Goal: Information Seeking & Learning: Learn about a topic

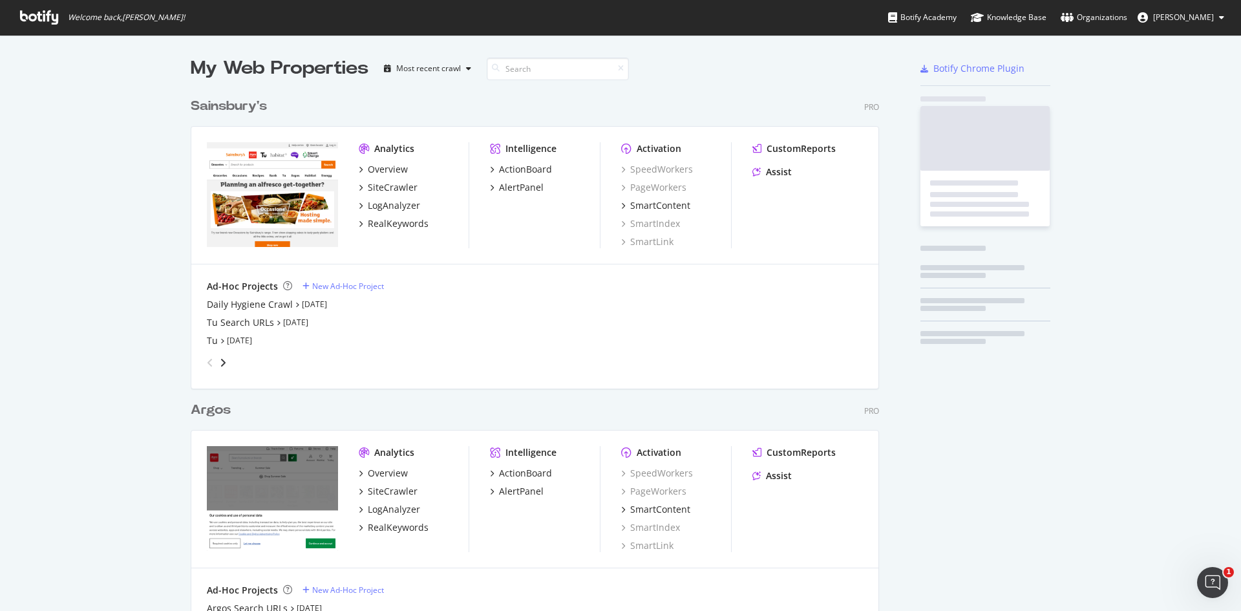
scroll to position [598, 689]
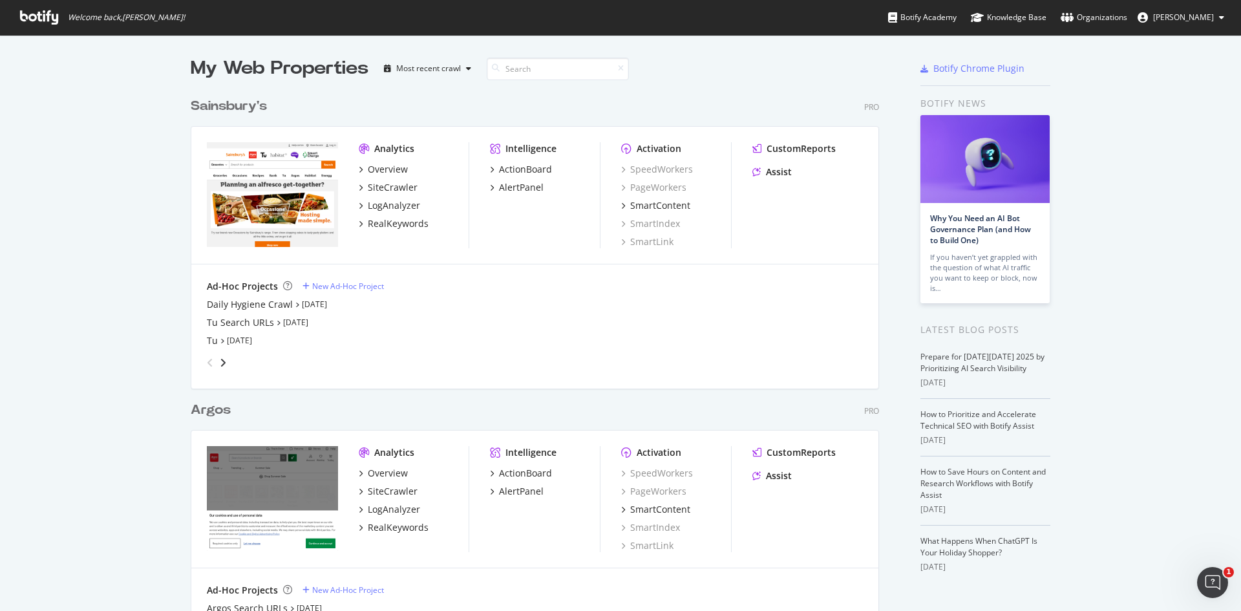
click at [217, 103] on div "Sainsbury's" at bounding box center [229, 106] width 76 height 19
click at [208, 406] on div "Argos" at bounding box center [211, 410] width 40 height 19
click at [534, 170] on div "ActionBoard" at bounding box center [525, 169] width 53 height 13
click at [509, 476] on div "ActionBoard" at bounding box center [525, 473] width 53 height 13
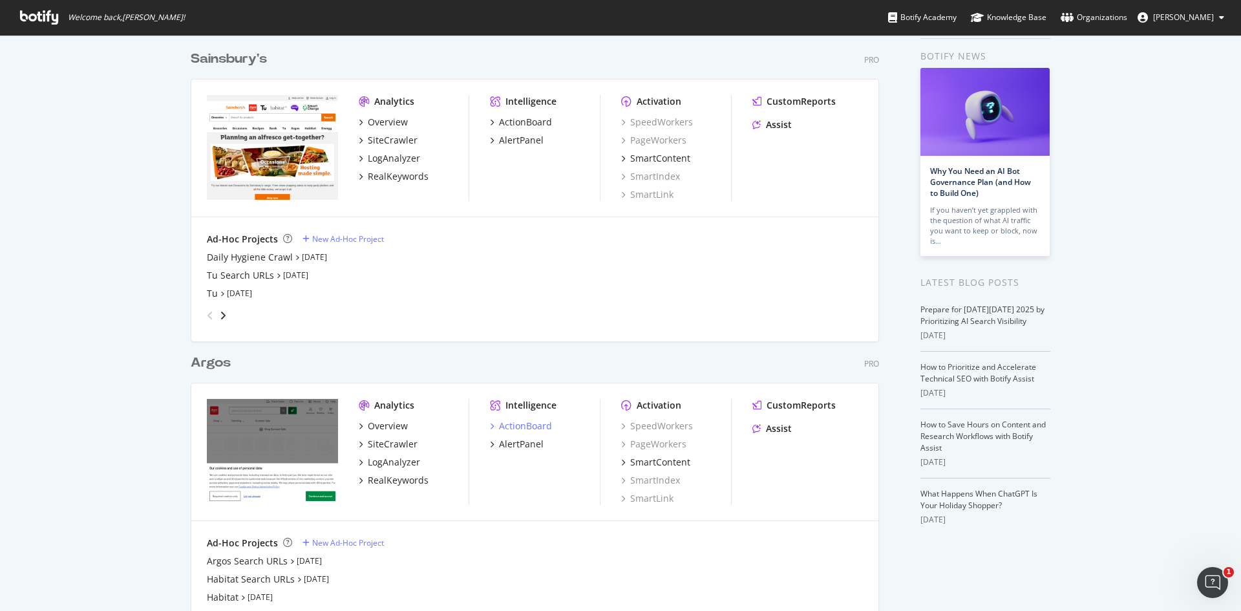
scroll to position [99, 0]
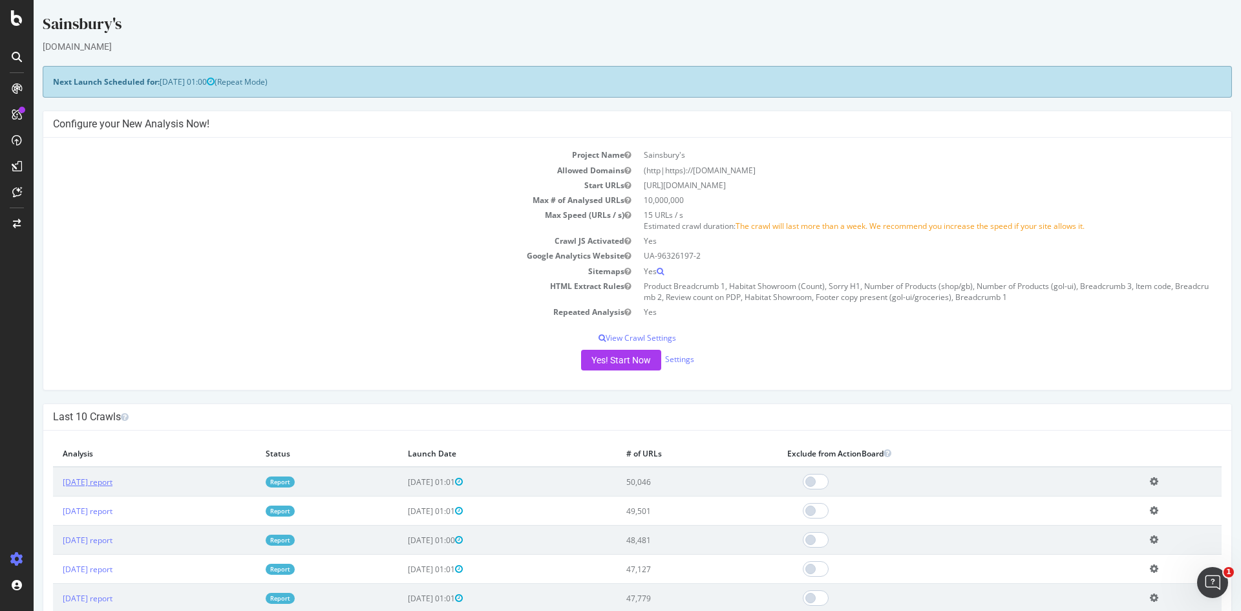
click at [121, 476] on td "[DATE] report" at bounding box center [154, 482] width 203 height 30
click at [112, 481] on link "2025 Oct. 6th report" at bounding box center [88, 481] width 50 height 11
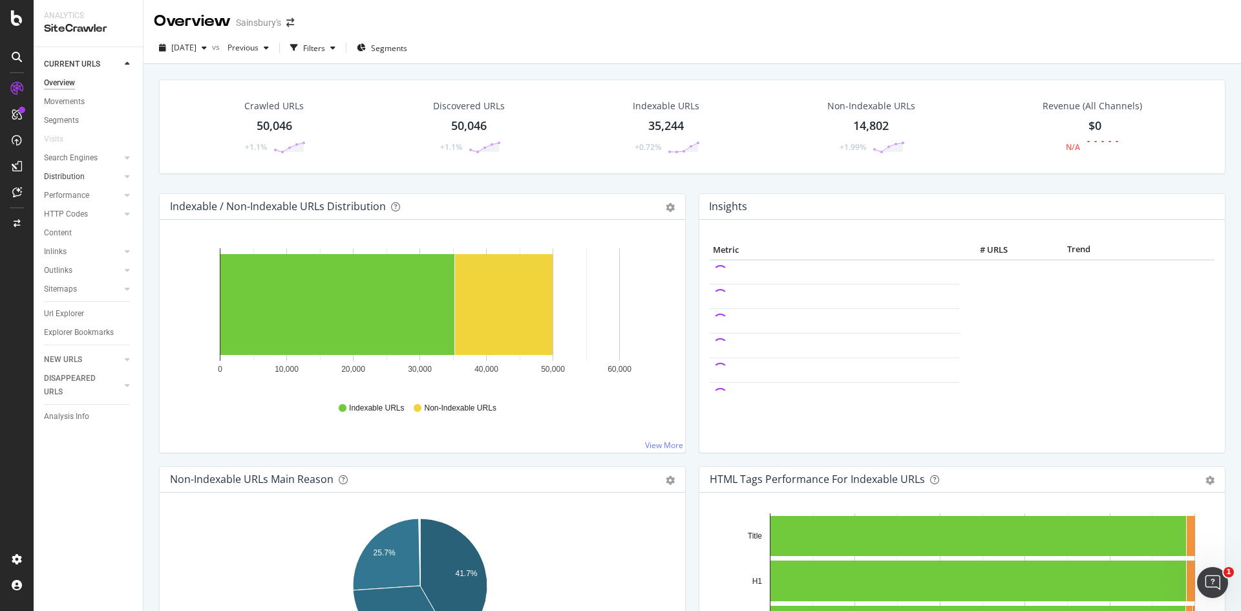
click at [87, 179] on link "Distribution" at bounding box center [82, 177] width 77 height 14
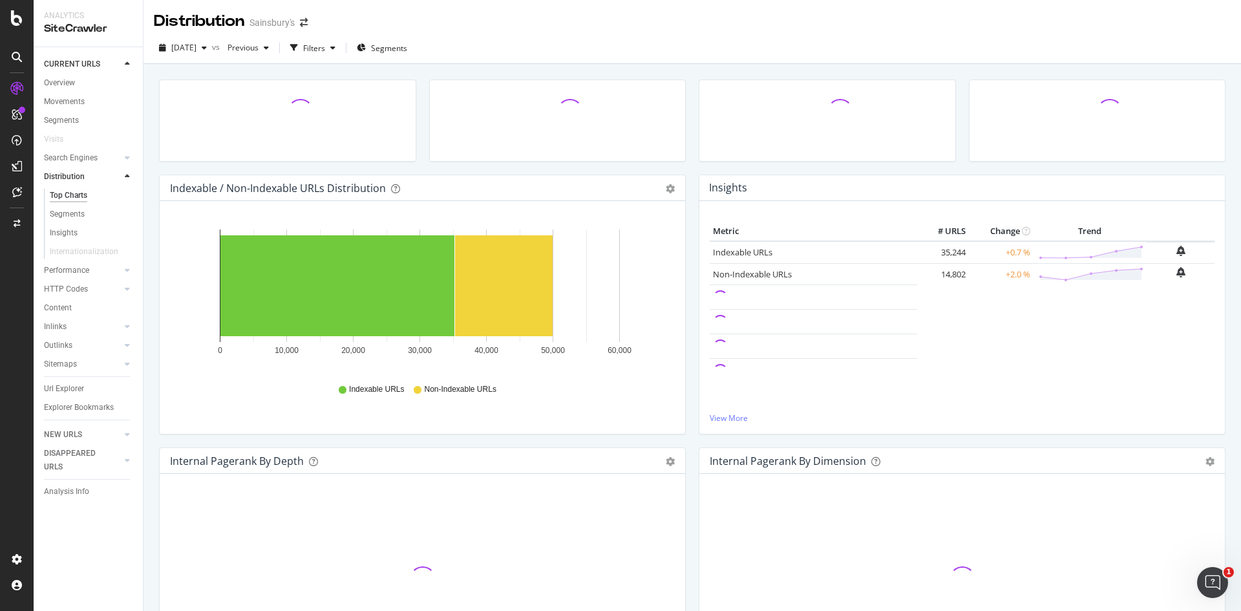
click at [90, 177] on link "Distribution" at bounding box center [82, 177] width 77 height 14
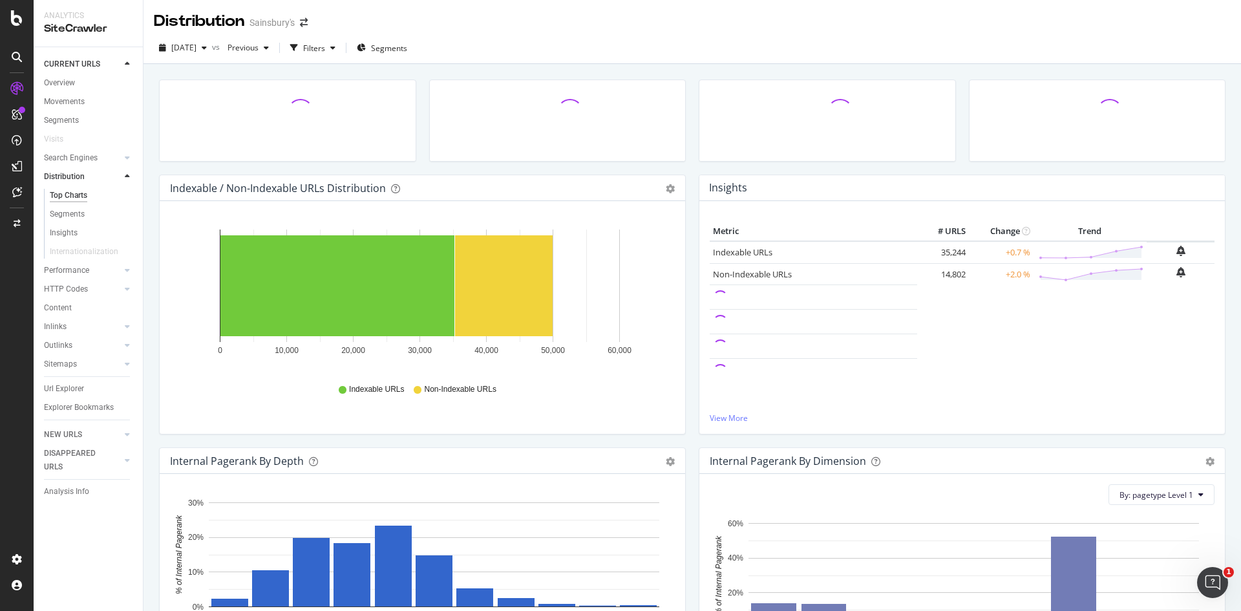
click at [81, 101] on div "Movements" at bounding box center [64, 102] width 41 height 14
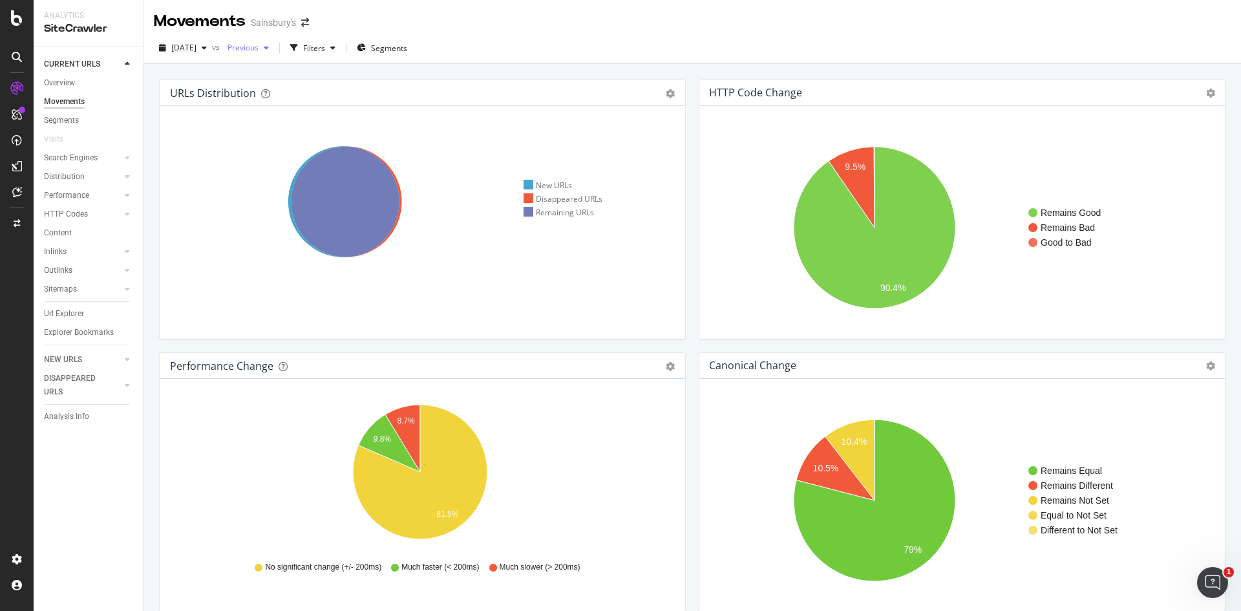
click at [258, 52] on span "Previous" at bounding box center [240, 47] width 36 height 11
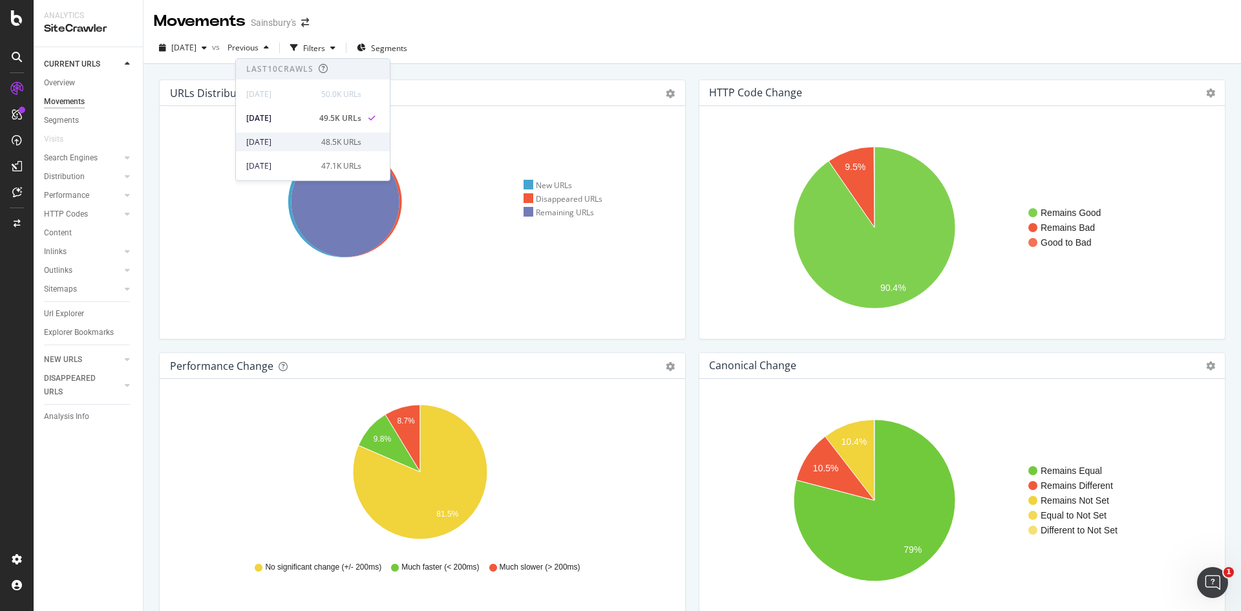
click at [303, 141] on div "2025 Sep. 22nd" at bounding box center [279, 142] width 67 height 12
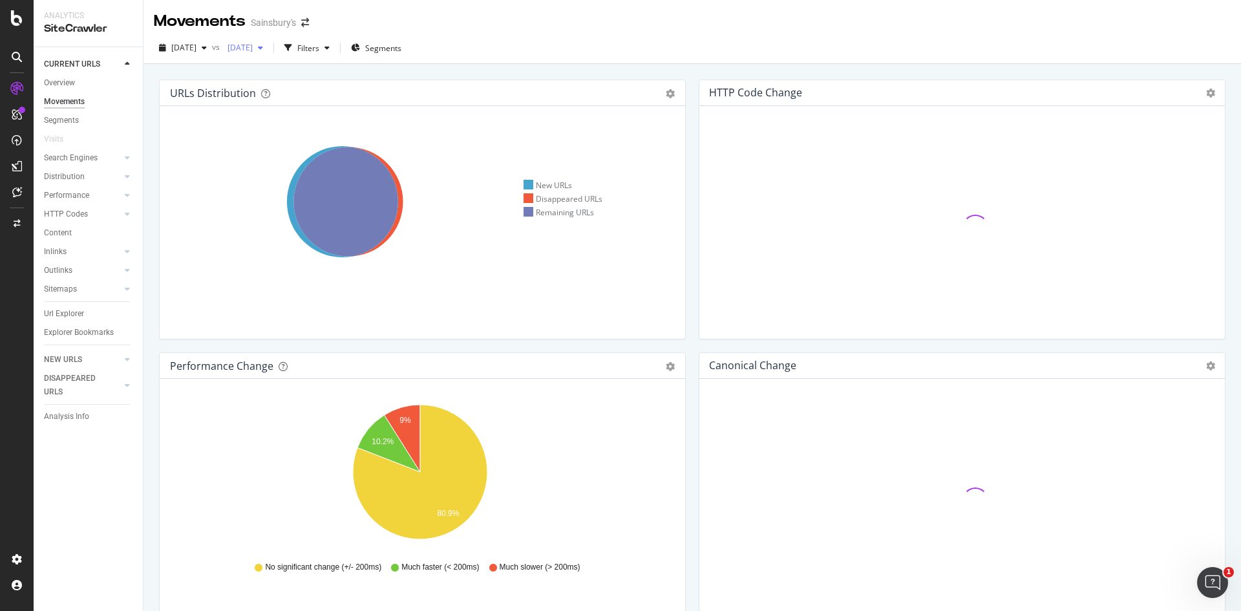
click at [253, 46] on span "2025 Sep. 22nd" at bounding box center [237, 47] width 30 height 11
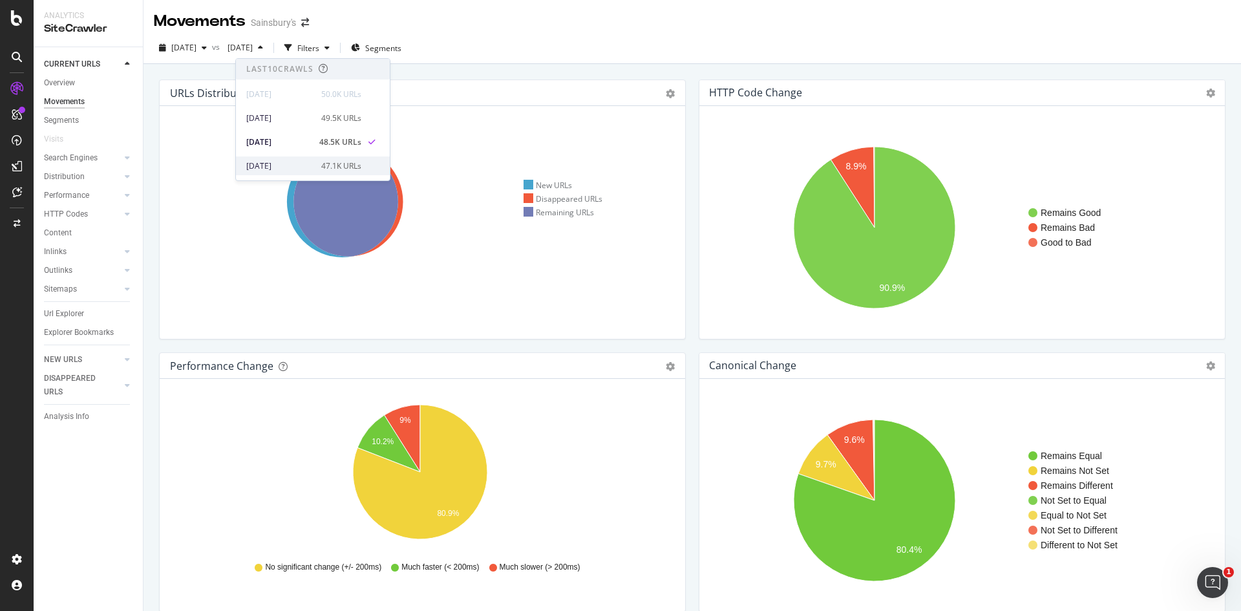
click at [316, 168] on div "2025 Sep. 15th 47.1K URLs" at bounding box center [303, 166] width 115 height 12
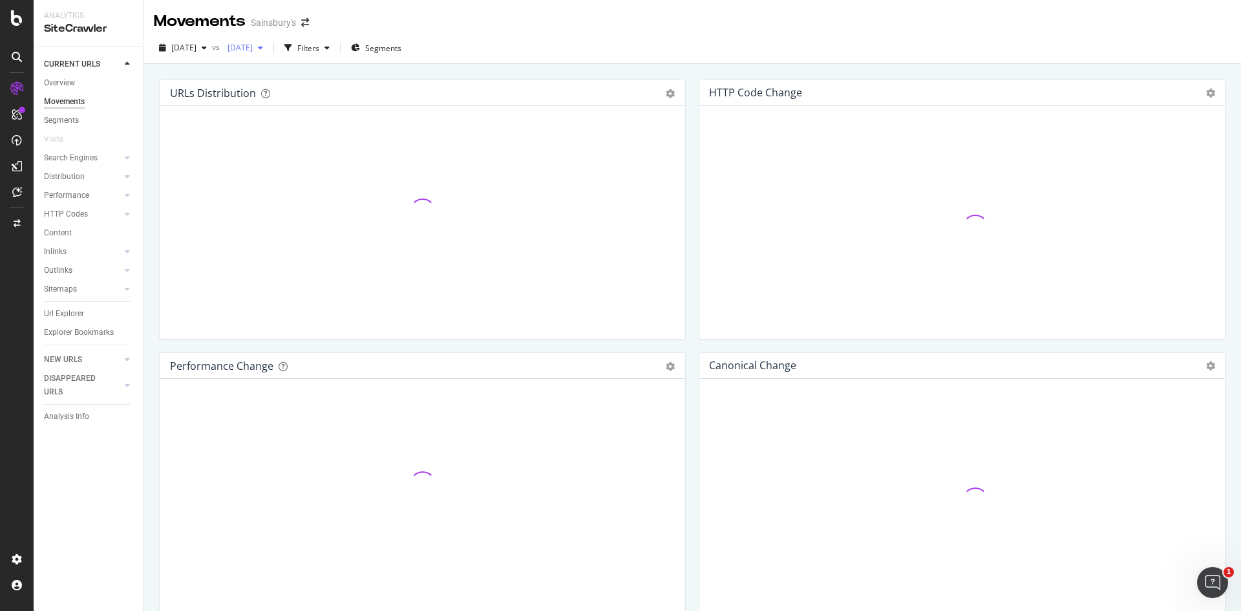
click at [253, 49] on span "2025 Sep. 15th" at bounding box center [237, 47] width 30 height 11
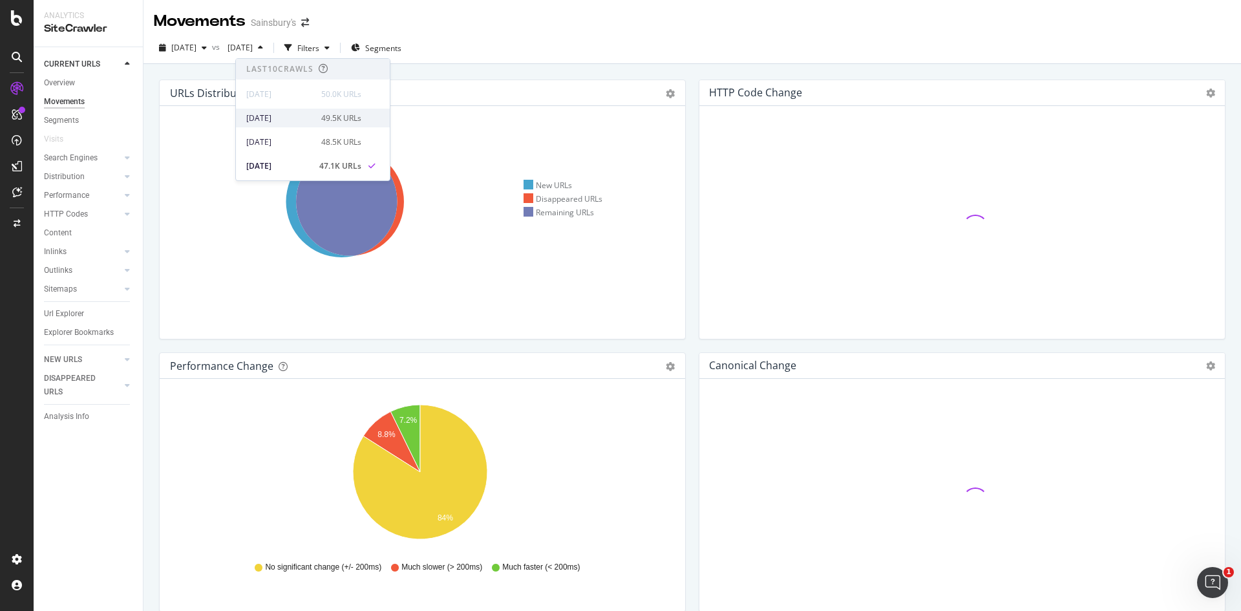
click at [296, 113] on div "2025 Sep. 29th" at bounding box center [279, 118] width 67 height 12
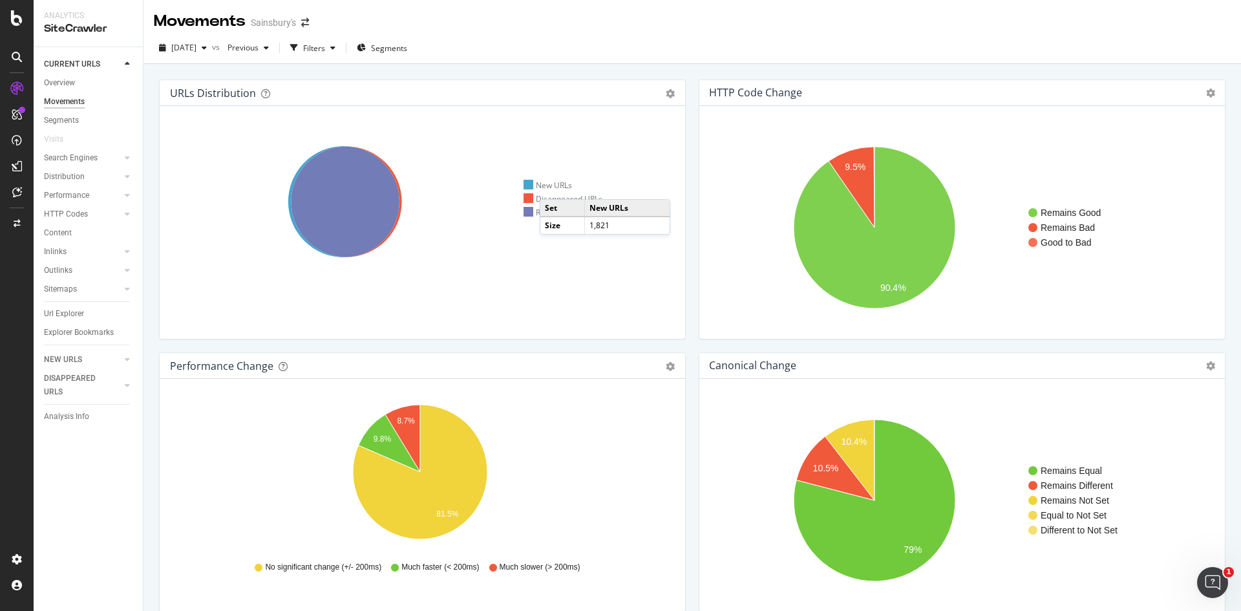
click at [552, 186] on div "New URLs" at bounding box center [547, 185] width 49 height 11
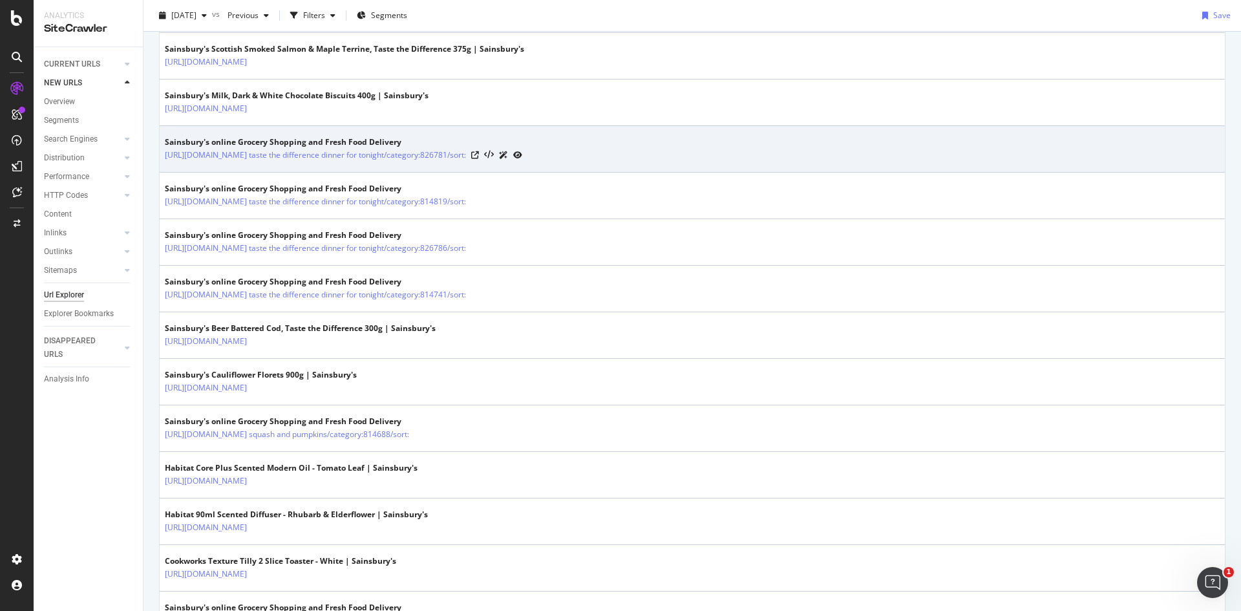
scroll to position [905, 0]
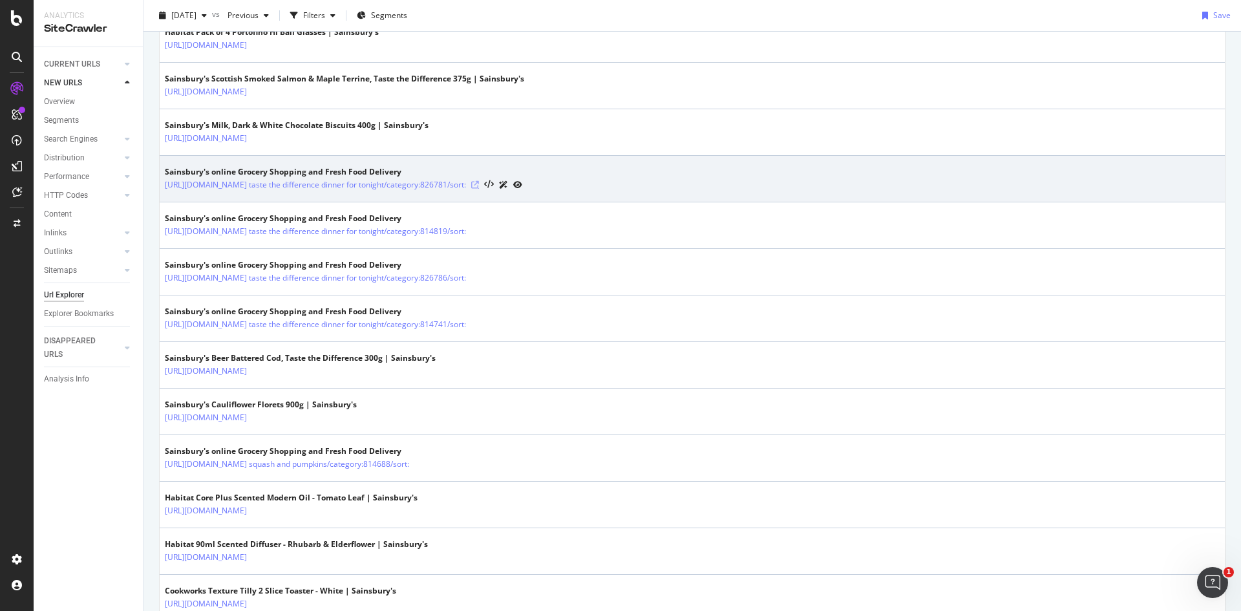
click at [479, 189] on icon at bounding box center [475, 185] width 8 height 8
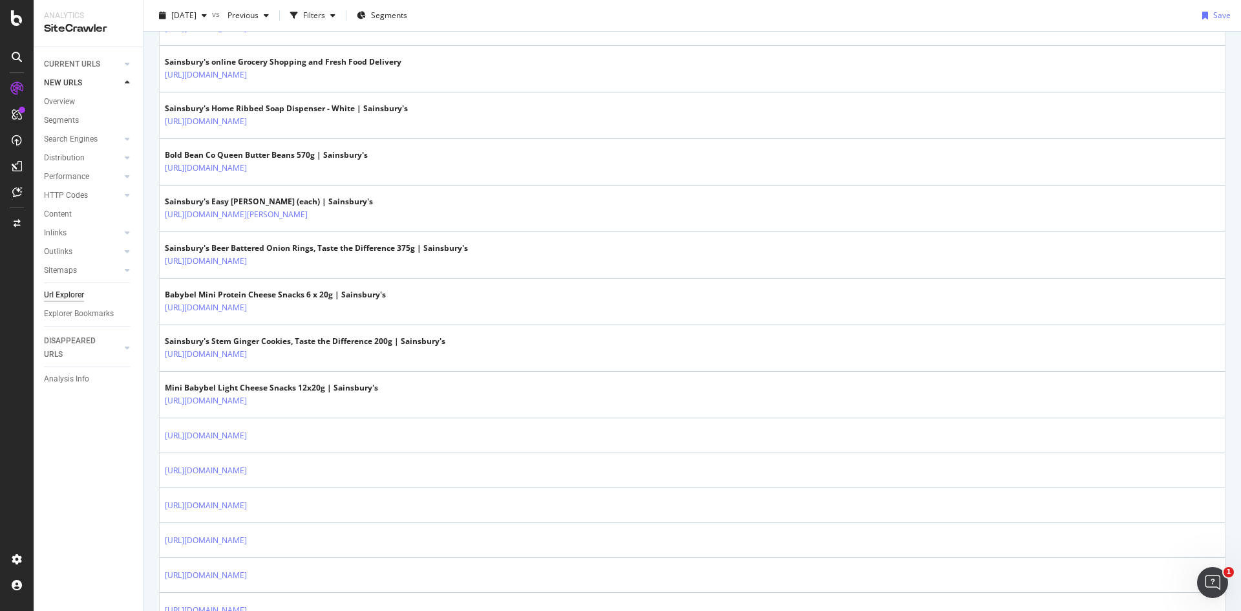
scroll to position [1849, 0]
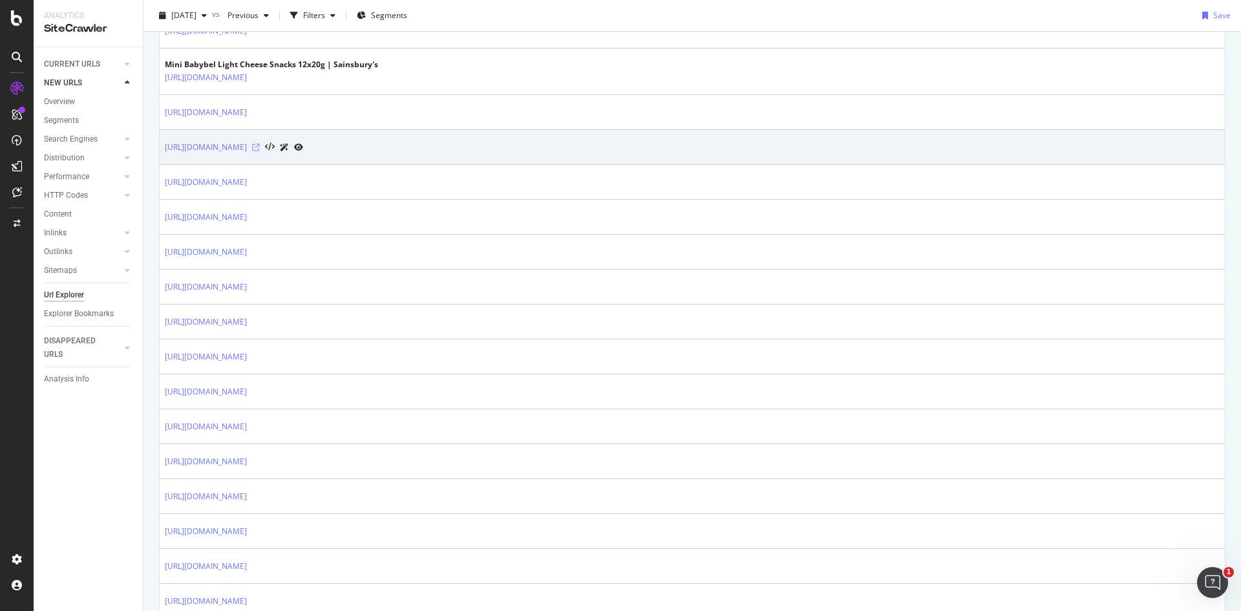
click at [260, 151] on icon at bounding box center [256, 147] width 8 height 8
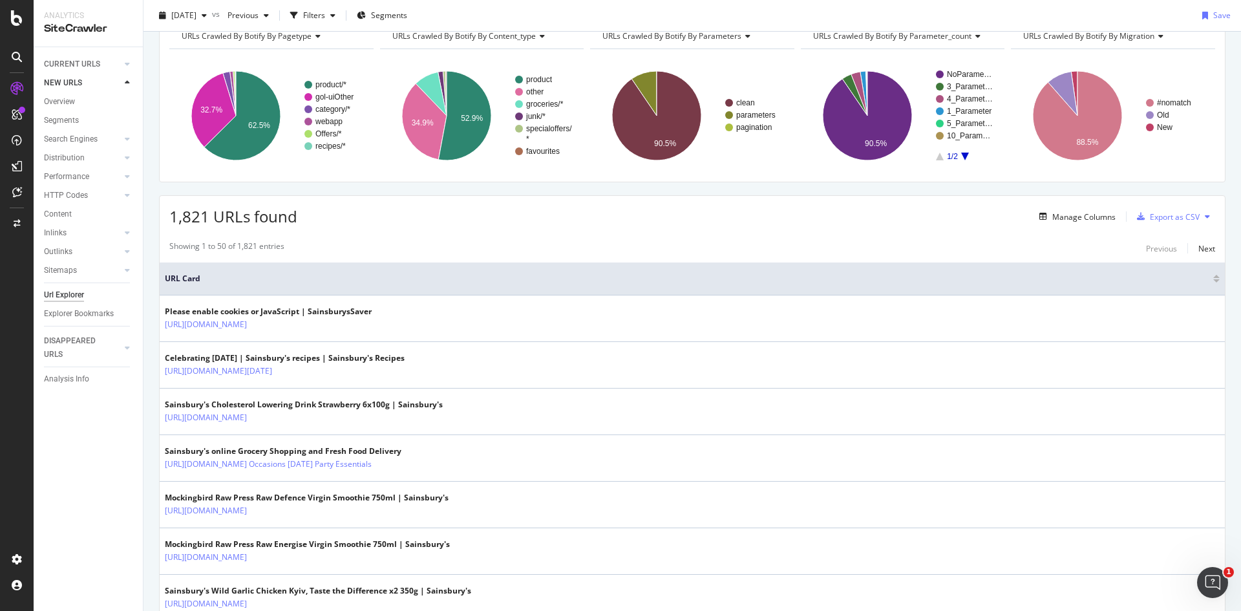
scroll to position [0, 0]
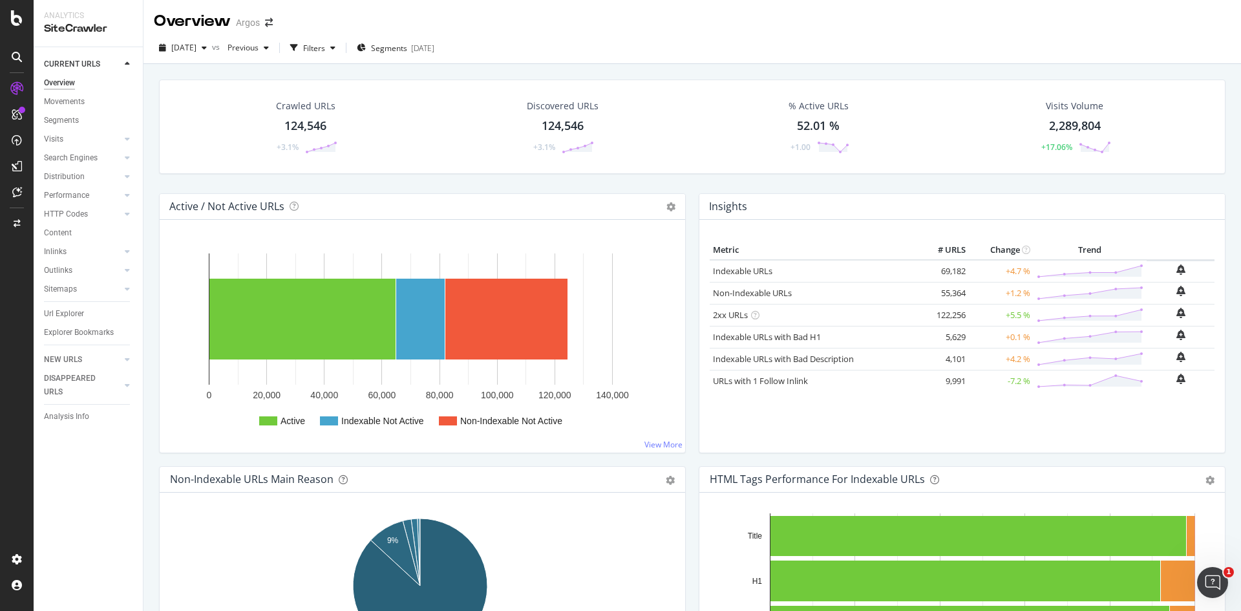
click at [82, 104] on div "Movements" at bounding box center [64, 102] width 41 height 14
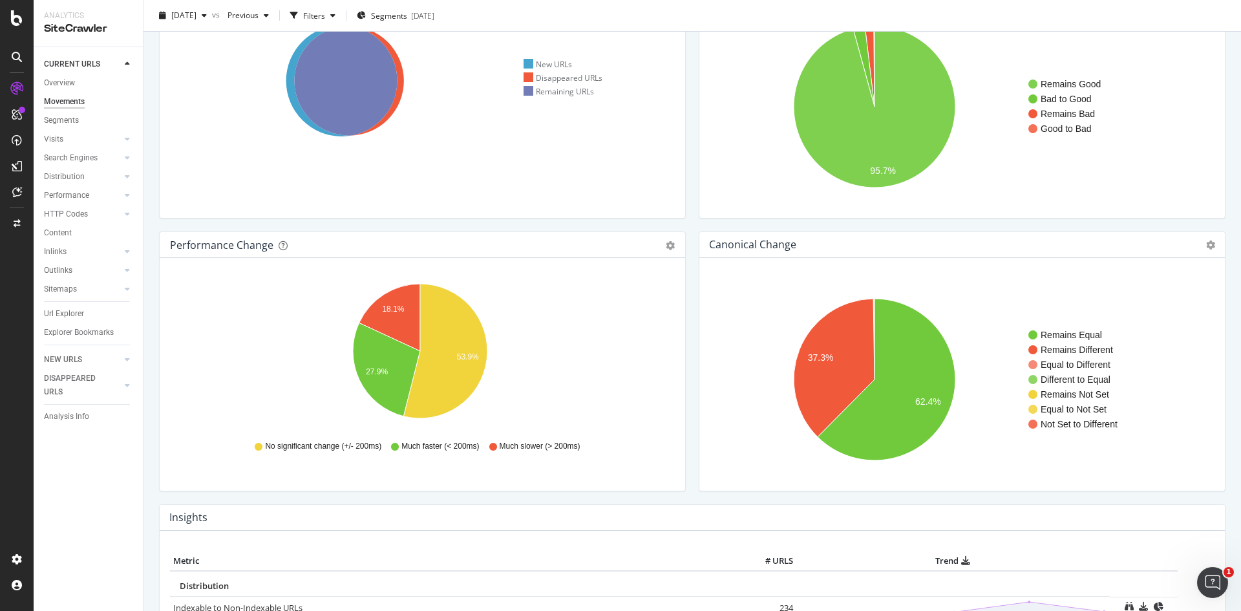
scroll to position [129, 0]
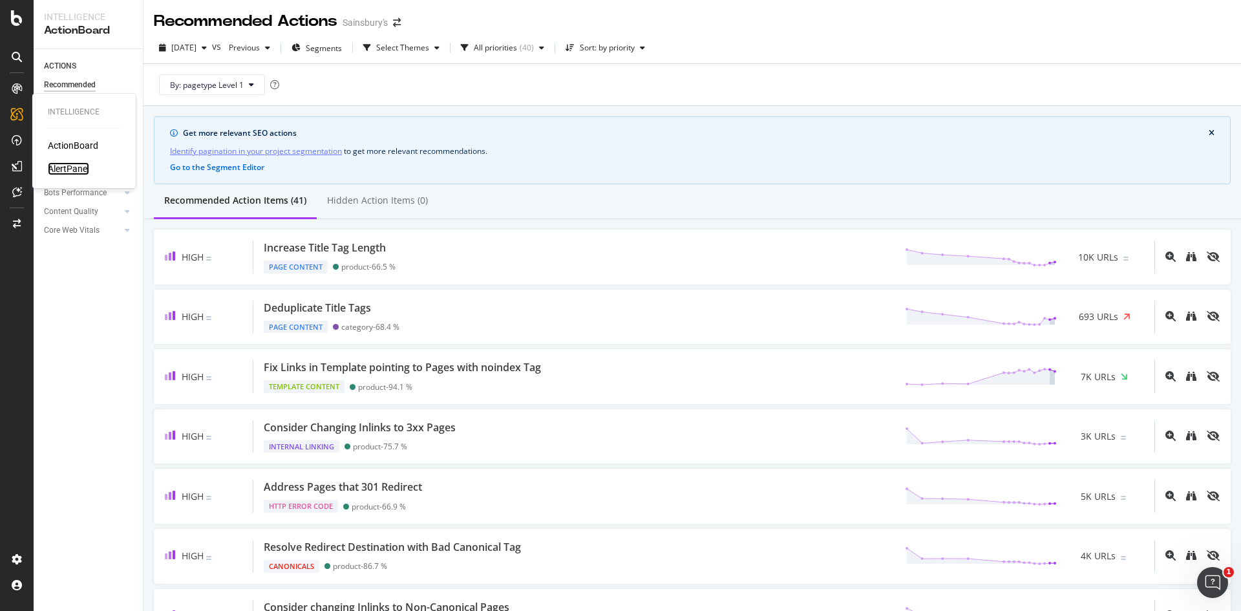
click at [76, 165] on div "AlertPanel" at bounding box center [68, 168] width 41 height 13
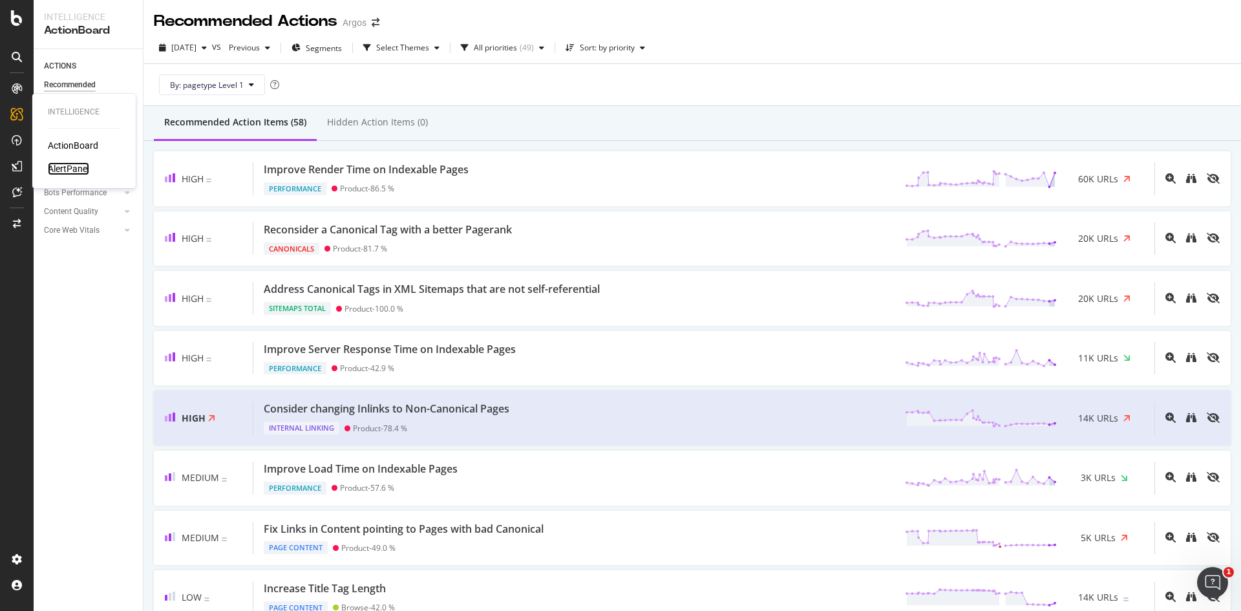
click at [67, 165] on div "AlertPanel" at bounding box center [68, 168] width 41 height 13
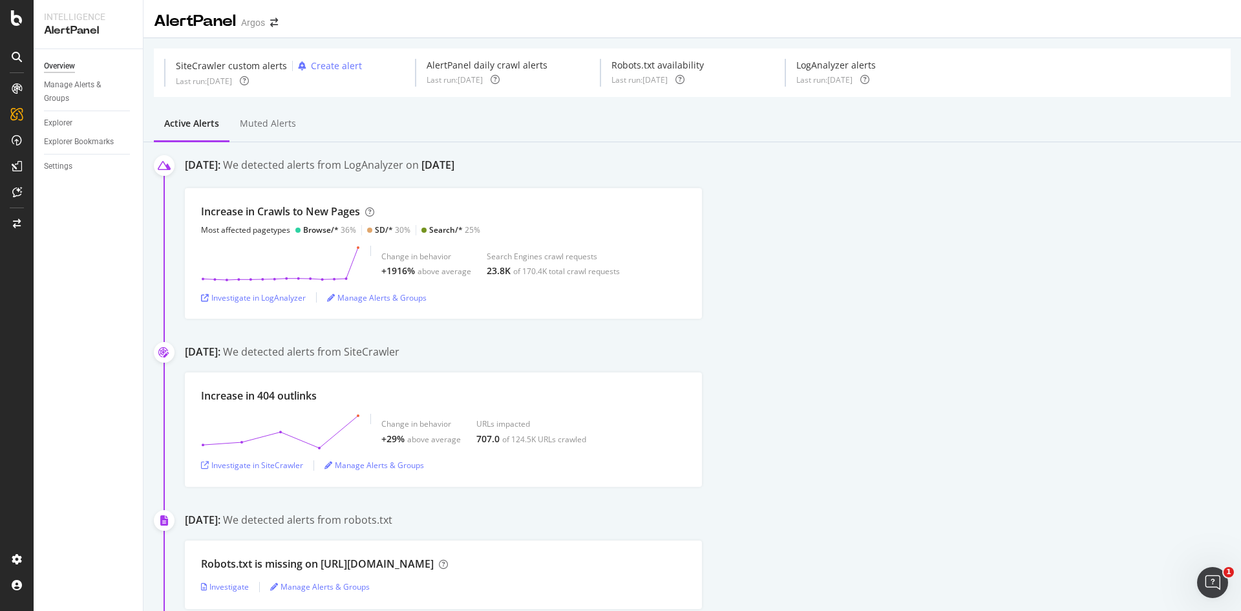
click at [1193, 350] on div "October 1st 2025: We detected alerts from SiteCrawler" at bounding box center [713, 352] width 1056 height 17
click at [289, 302] on div "Investigate in LogAnalyzer" at bounding box center [253, 297] width 105 height 11
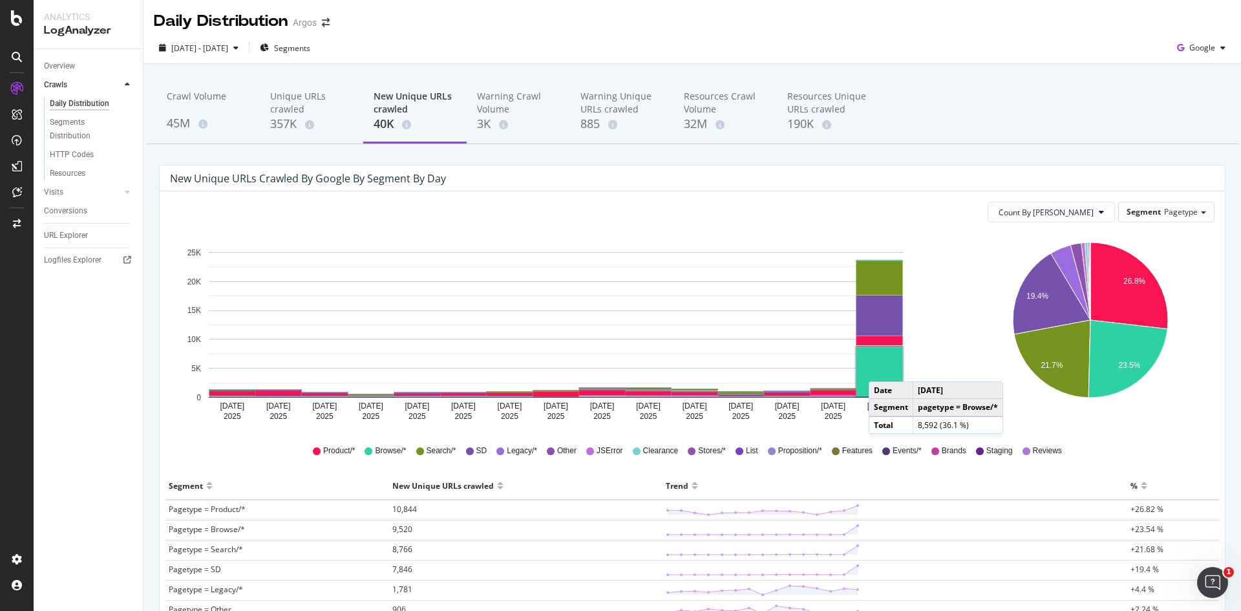
click at [881, 368] on rect "A chart." at bounding box center [879, 371] width 47 height 49
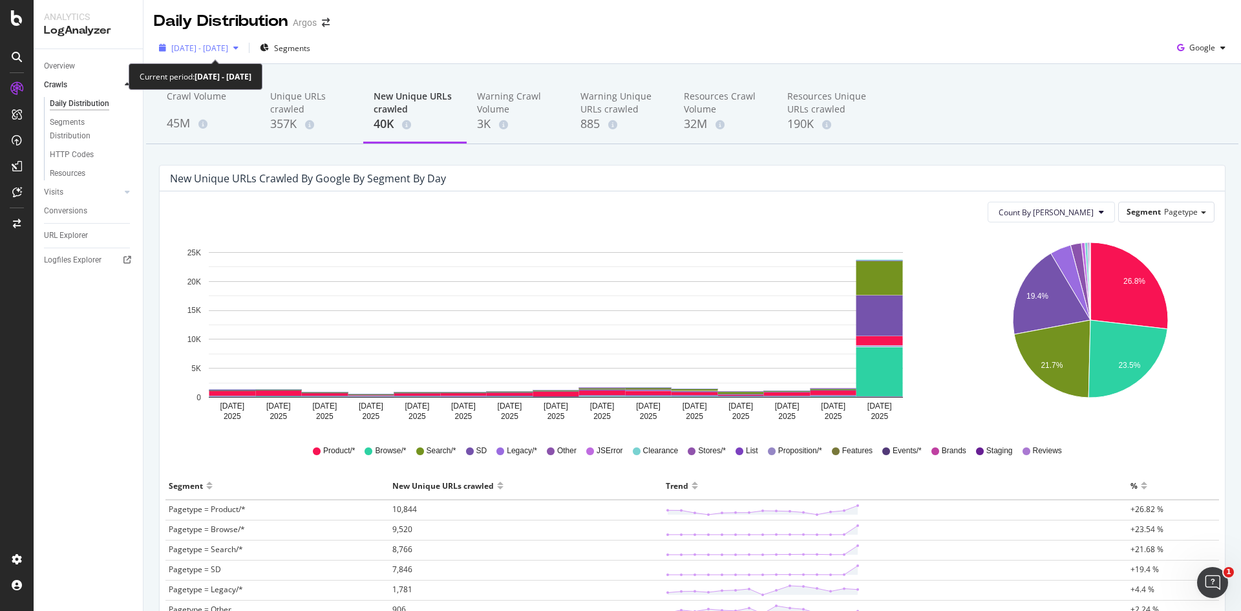
click at [207, 48] on span "[DATE] - [DATE]" at bounding box center [199, 48] width 57 height 11
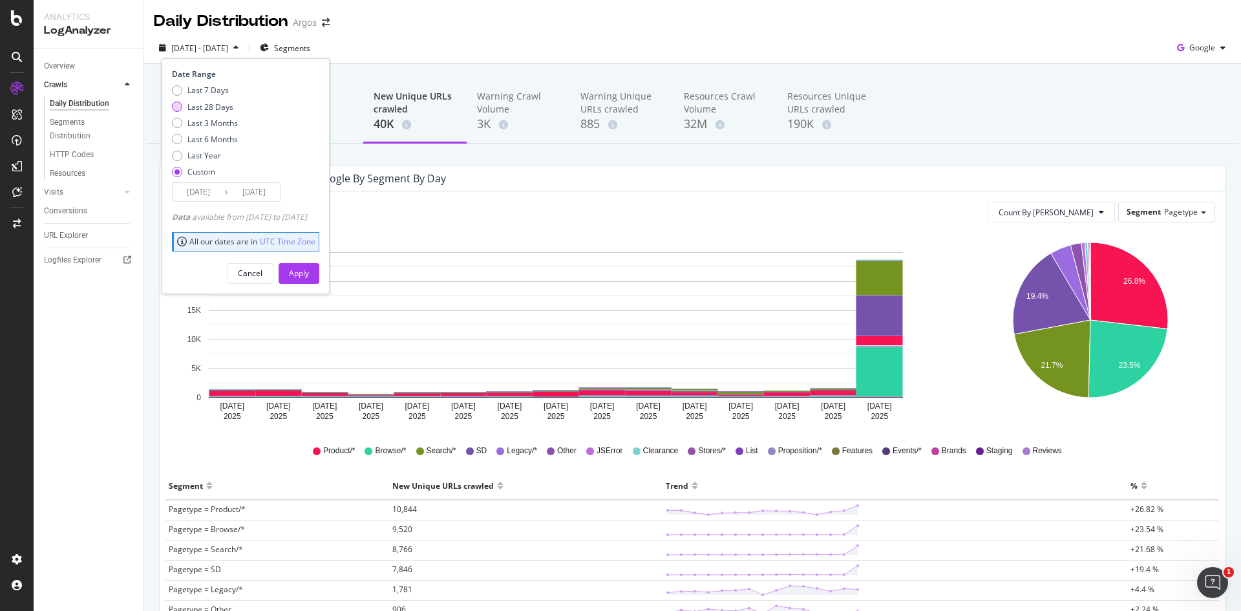
click at [209, 105] on div "Last 28 Days" at bounding box center [210, 106] width 46 height 11
type input "[DATE]"
click at [309, 269] on div "Apply" at bounding box center [299, 273] width 20 height 11
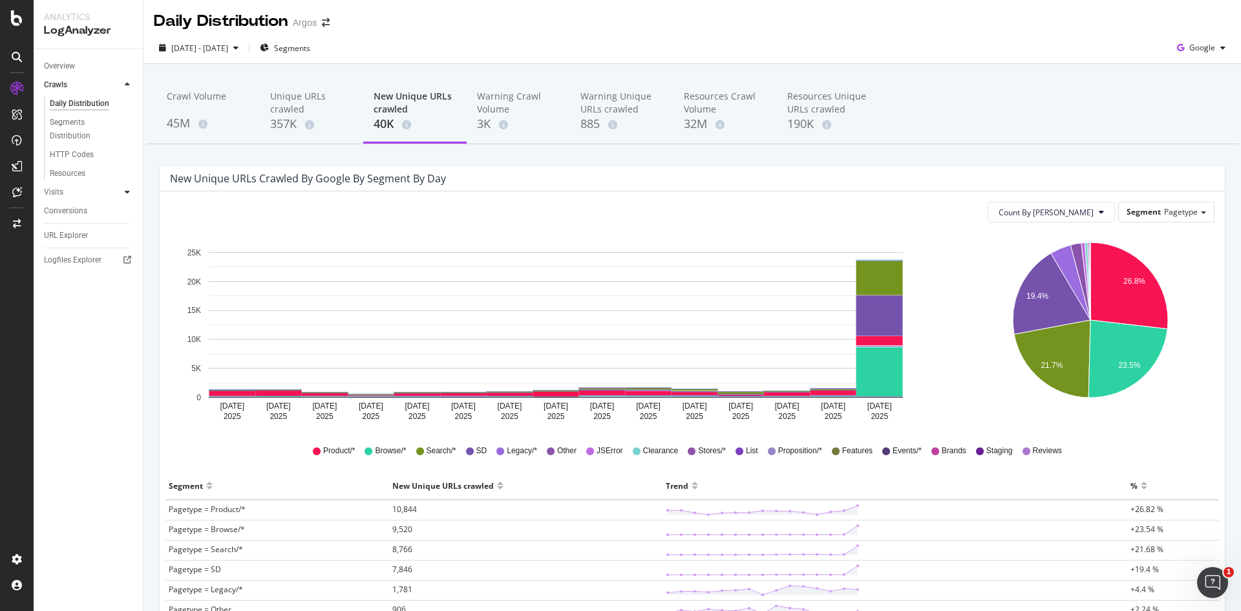
click at [123, 192] on div at bounding box center [127, 191] width 13 height 13
click at [118, 84] on div at bounding box center [114, 84] width 13 height 13
click at [112, 190] on div at bounding box center [114, 191] width 13 height 13
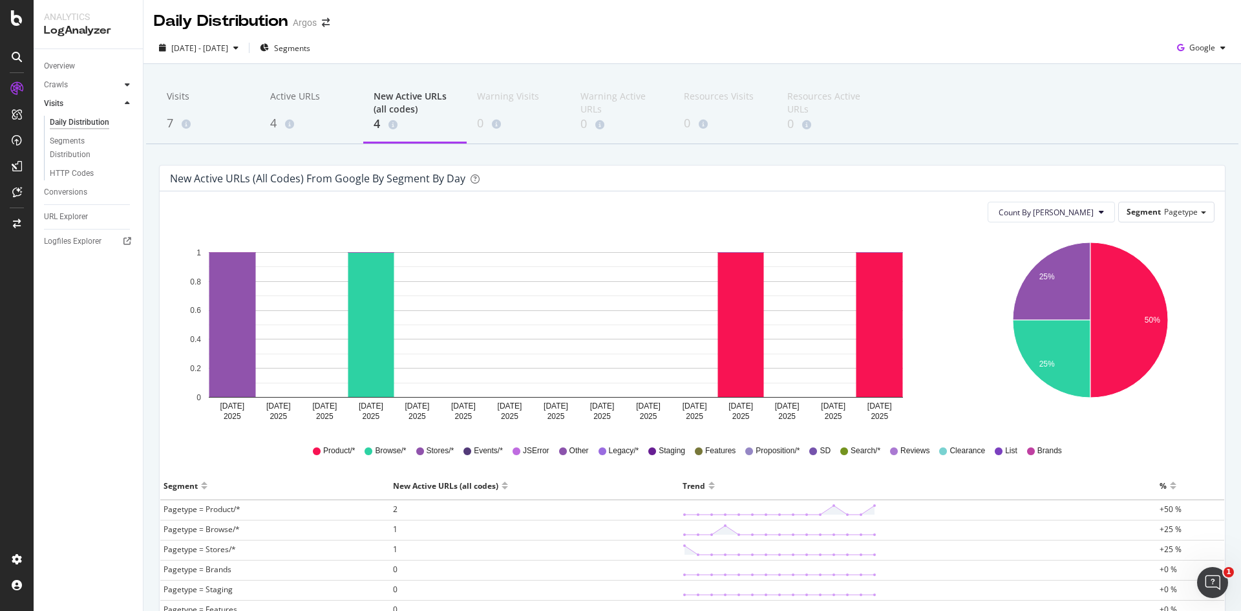
click at [126, 84] on icon at bounding box center [127, 85] width 5 height 8
click at [66, 151] on div "HTTP Codes" at bounding box center [72, 155] width 44 height 14
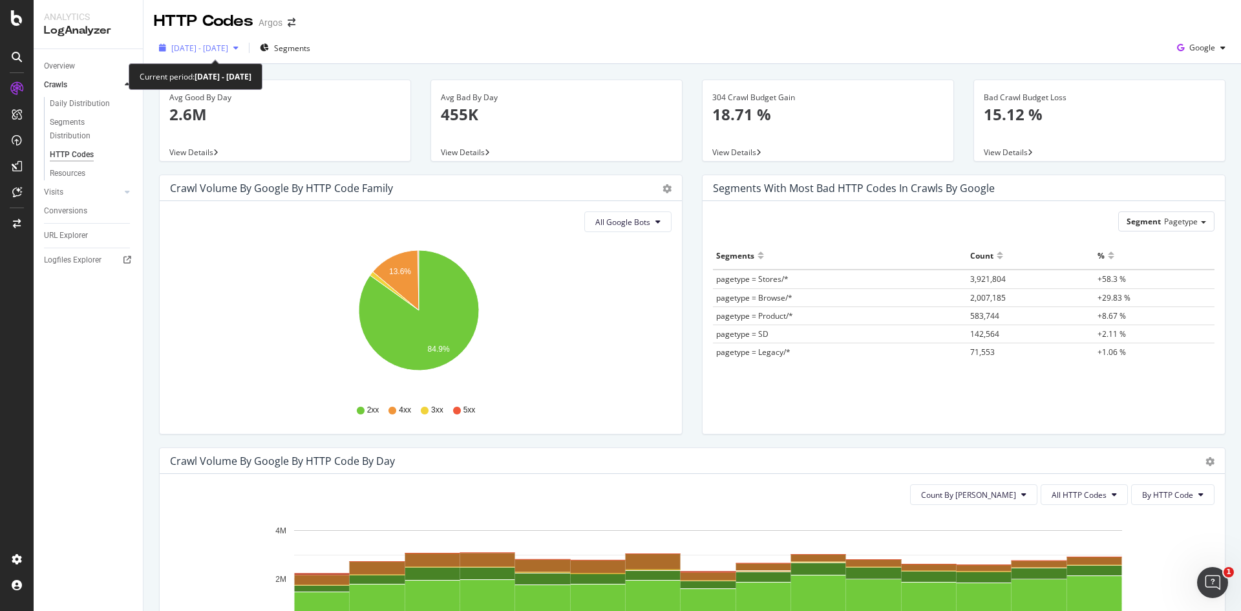
click at [228, 45] on span "2025 Sep. 18th - Oct. 2nd" at bounding box center [199, 48] width 57 height 11
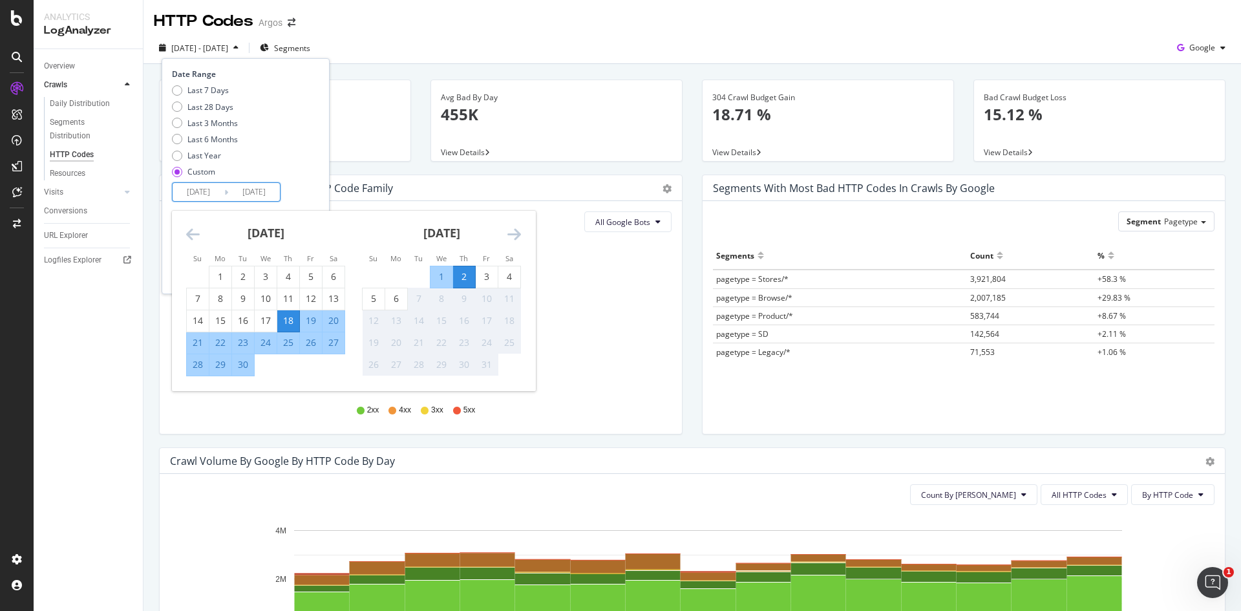
click at [201, 190] on input "2025/09/18" at bounding box center [199, 192] width 52 height 18
click at [465, 276] on div "2" at bounding box center [464, 276] width 22 height 13
type input "2025/10/02"
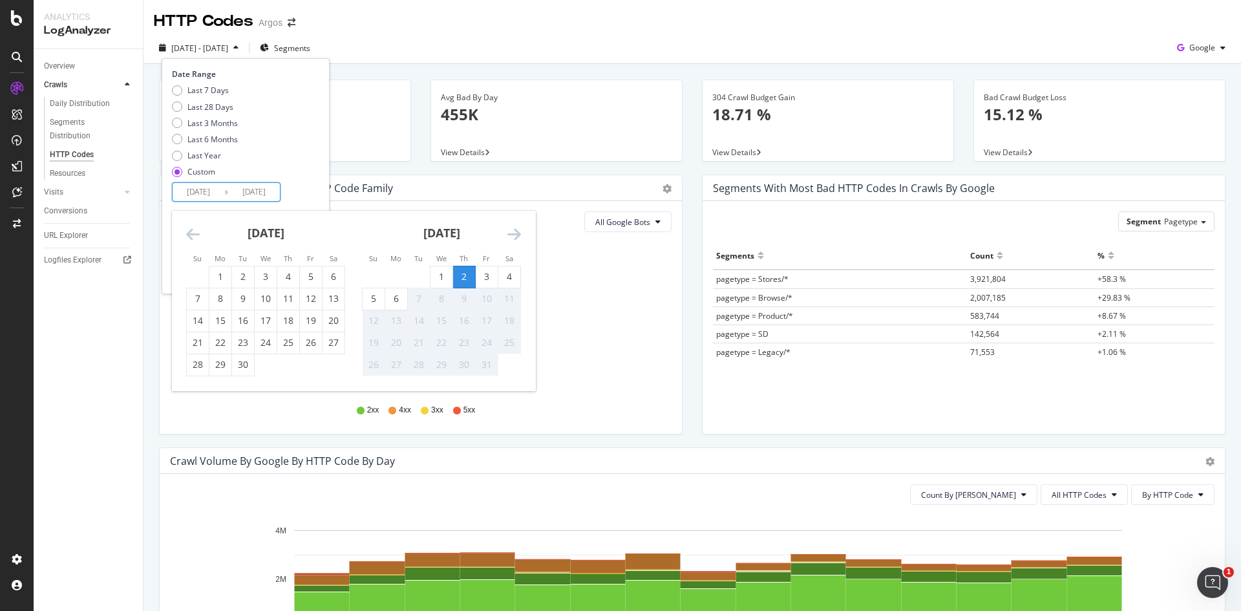
click at [466, 276] on div "2" at bounding box center [464, 276] width 22 height 13
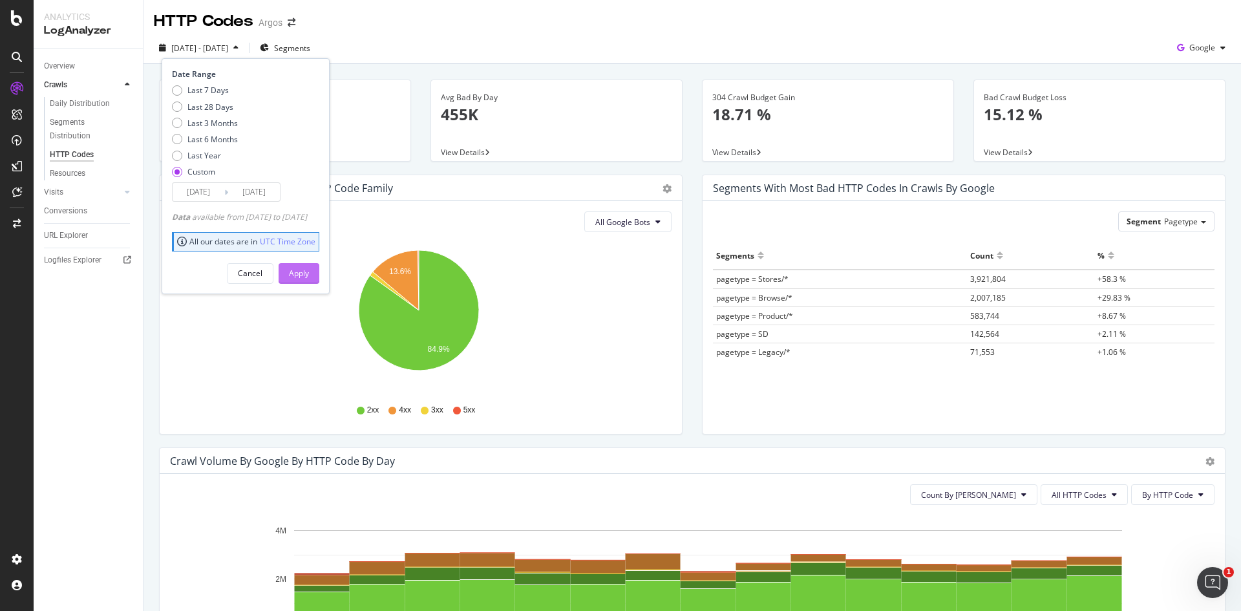
click at [309, 268] on div "Apply" at bounding box center [299, 273] width 20 height 11
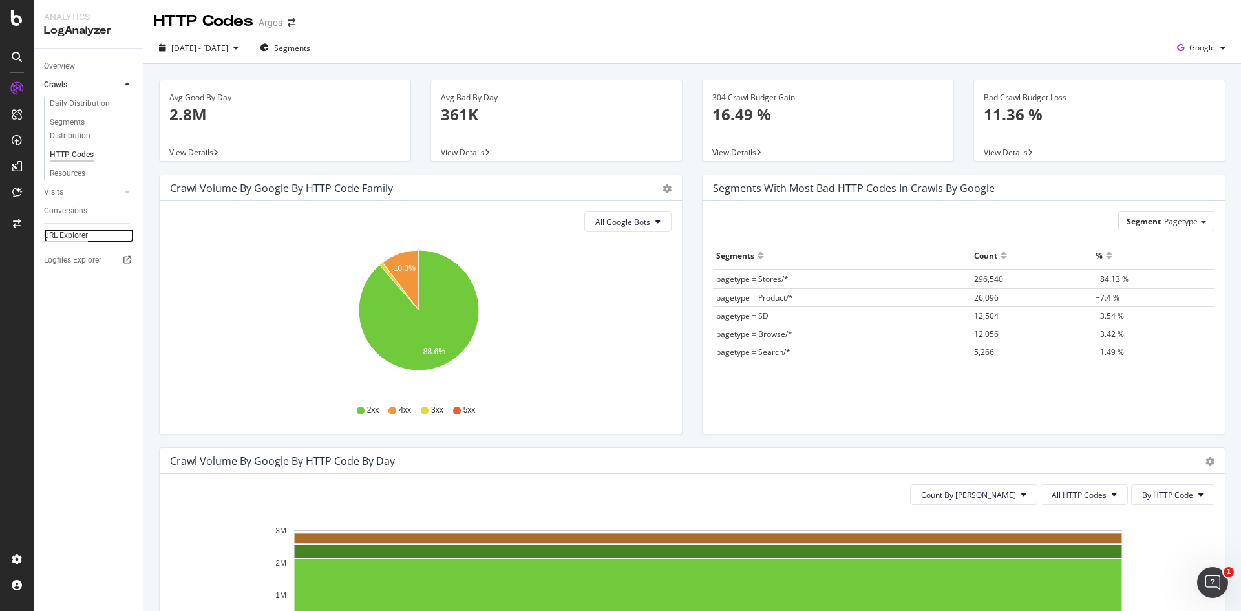
click at [74, 234] on div "URL Explorer" at bounding box center [66, 236] width 44 height 14
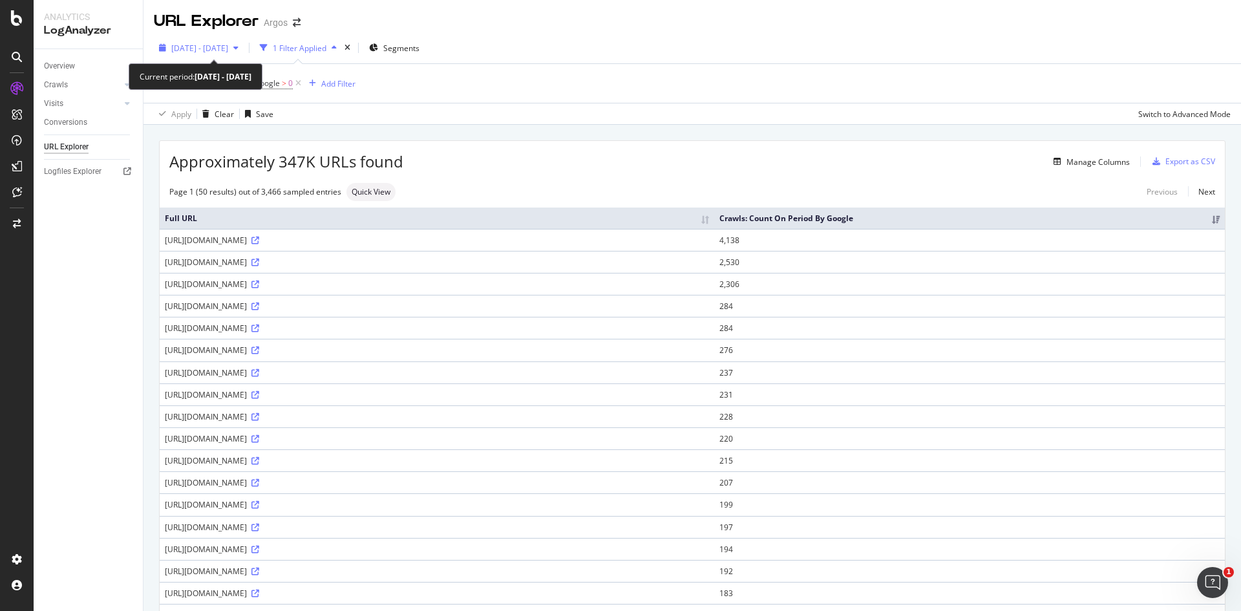
click at [244, 50] on div "button" at bounding box center [236, 48] width 16 height 8
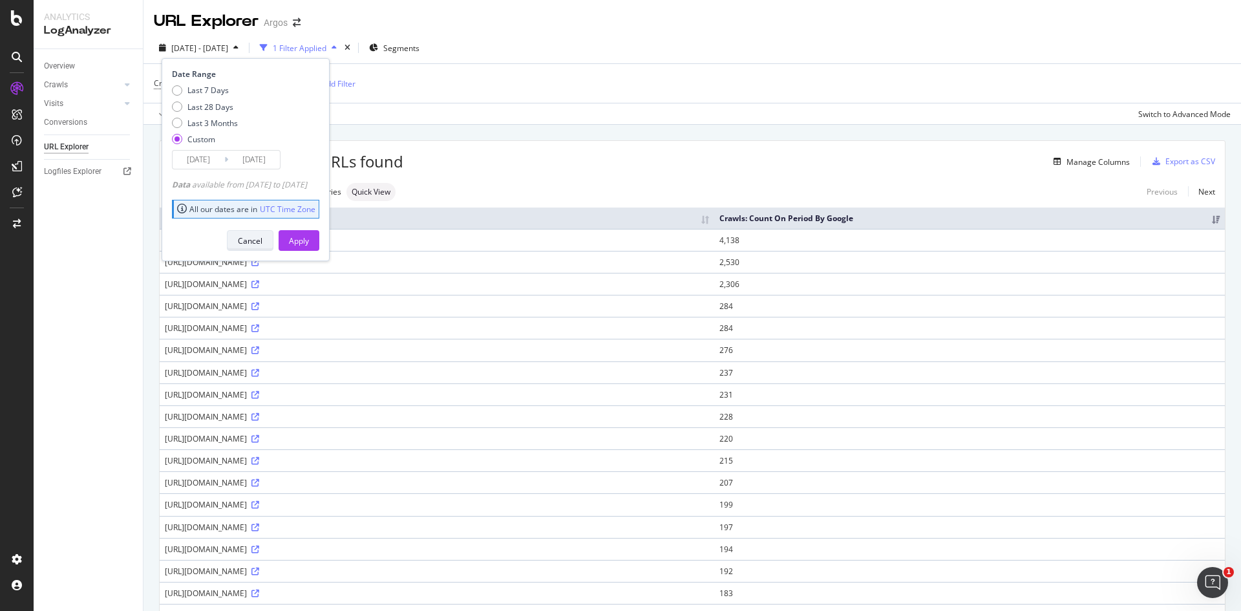
click at [257, 234] on button "Cancel" at bounding box center [250, 240] width 47 height 21
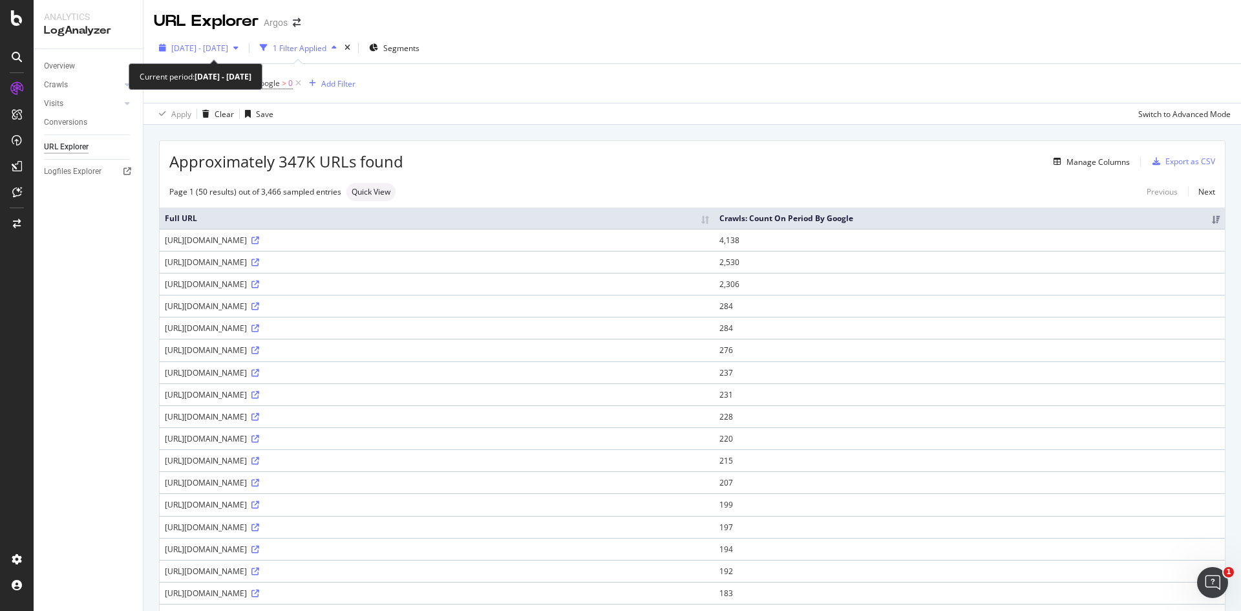
click at [228, 50] on span "2025 Oct. 2nd - Oct. 2nd" at bounding box center [199, 48] width 57 height 11
click at [545, 90] on div "Crawls: Count On Period By Google > 0 Add Filter" at bounding box center [692, 83] width 1077 height 39
click at [65, 170] on div "Logfiles Explorer" at bounding box center [73, 172] width 58 height 14
click at [51, 61] on div "Overview" at bounding box center [59, 66] width 31 height 14
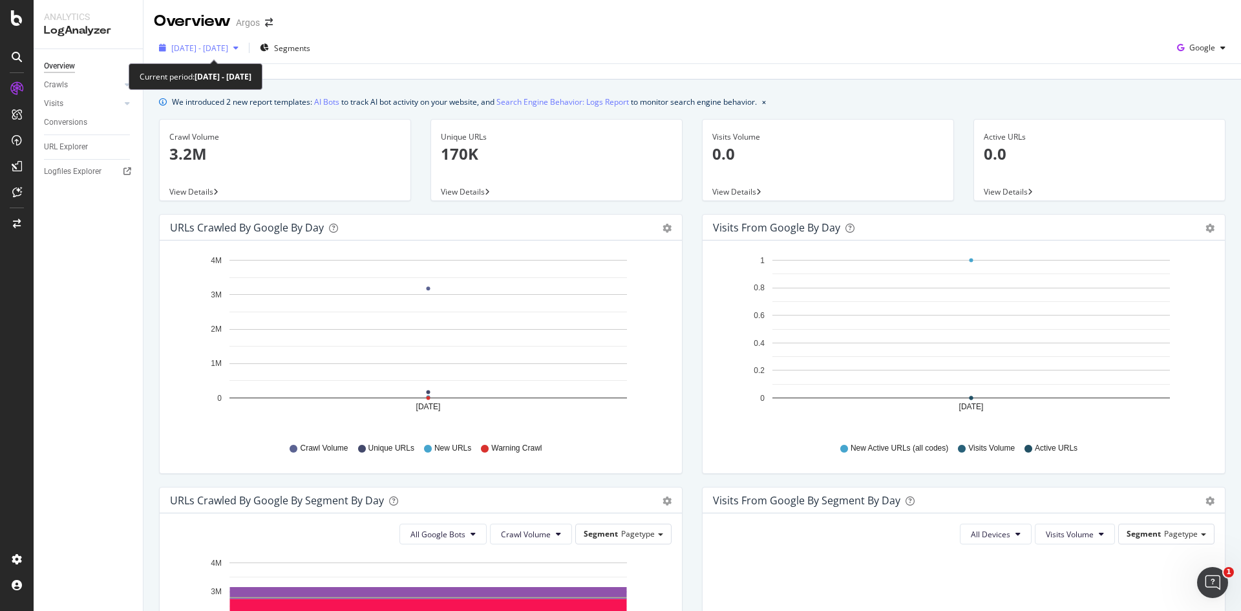
click at [226, 47] on span "2025 Oct. 2nd - Oct. 2nd" at bounding box center [199, 48] width 57 height 11
drag, startPoint x: 372, startPoint y: 136, endPoint x: 406, endPoint y: 134, distance: 34.3
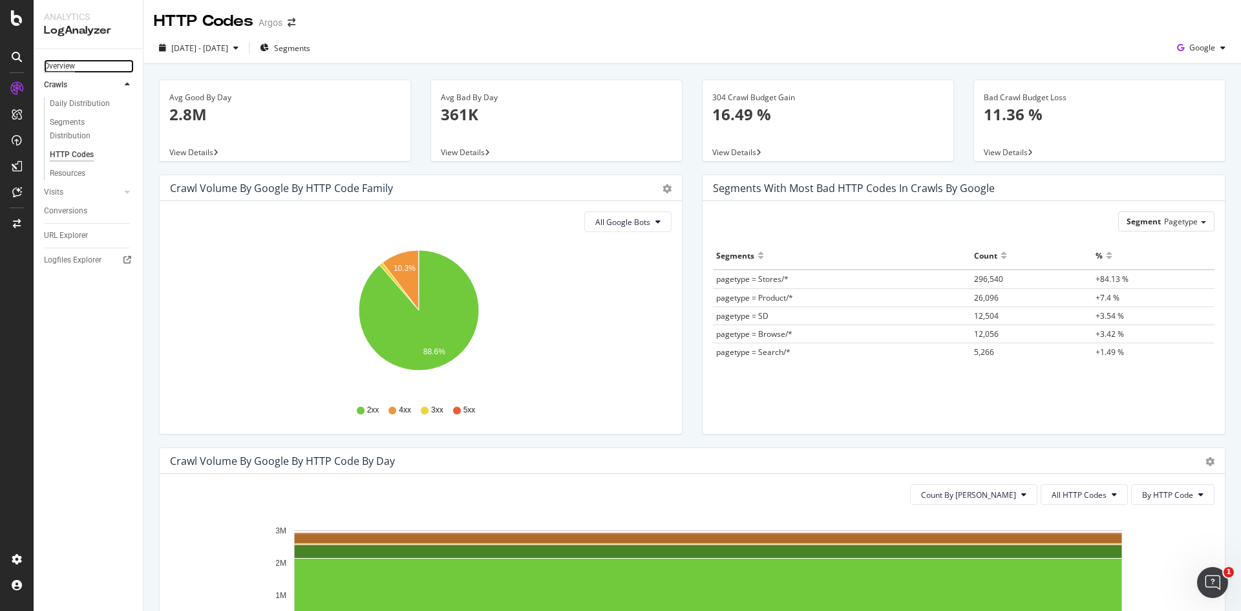
click at [68, 68] on div "Overview" at bounding box center [59, 66] width 31 height 14
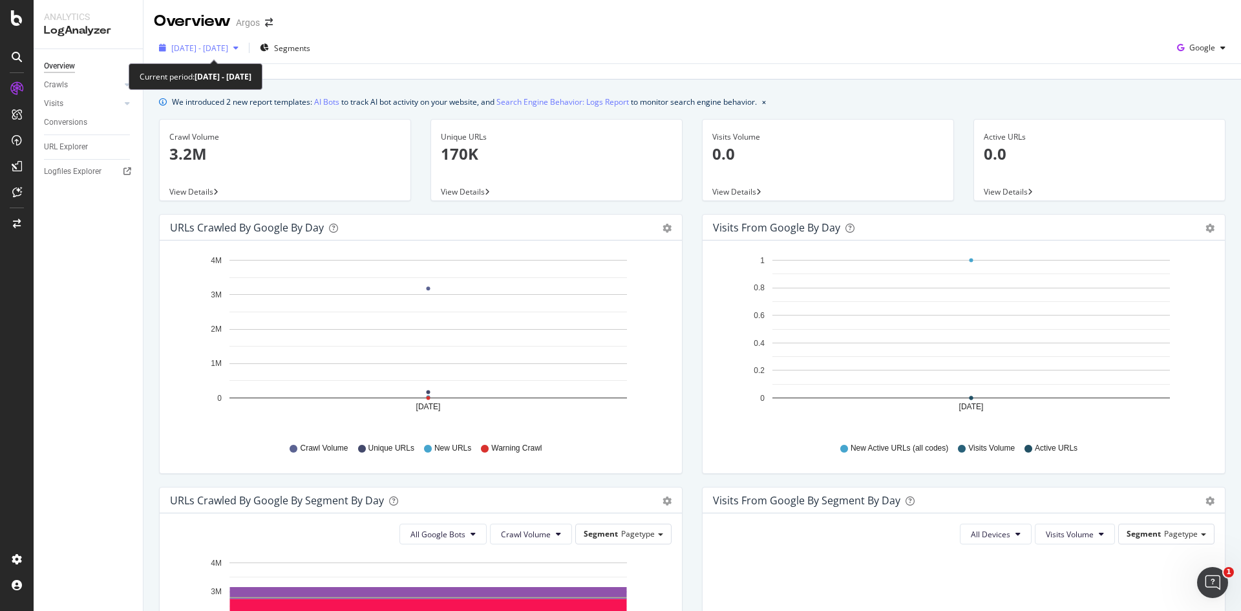
click at [228, 46] on span "2025 Oct. 2nd - Oct. 2nd" at bounding box center [199, 48] width 57 height 11
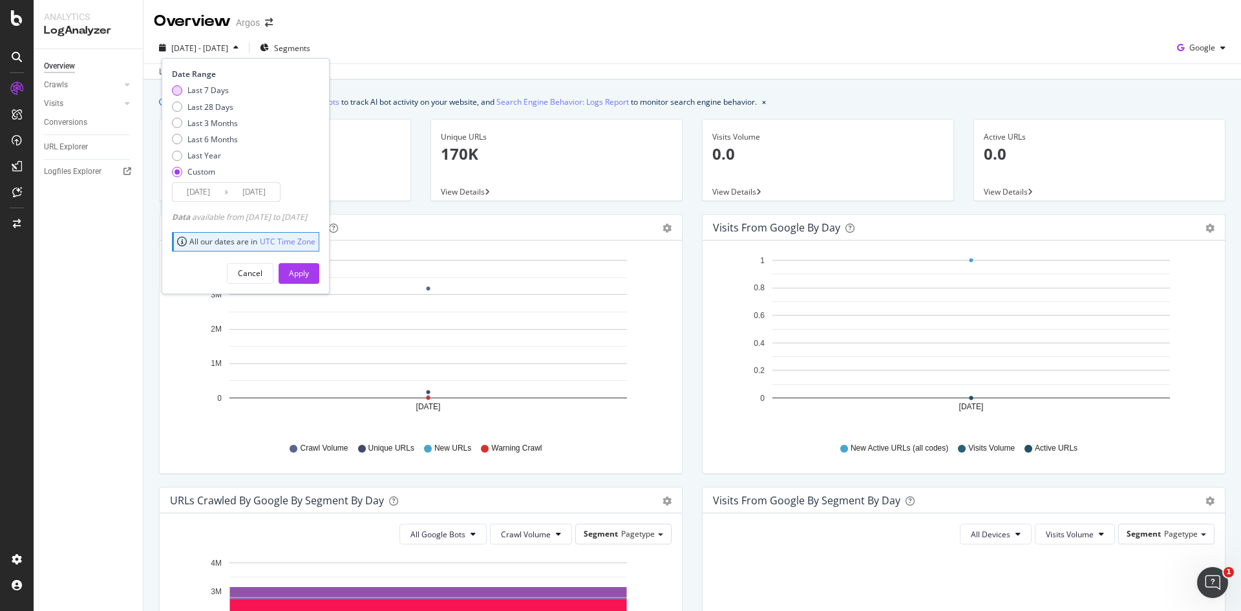
click at [211, 92] on div "Last 7 Days" at bounding box center [207, 90] width 41 height 11
type input "2025/09/30"
type input "2025/10/06"
click at [319, 275] on button "Apply" at bounding box center [299, 273] width 41 height 21
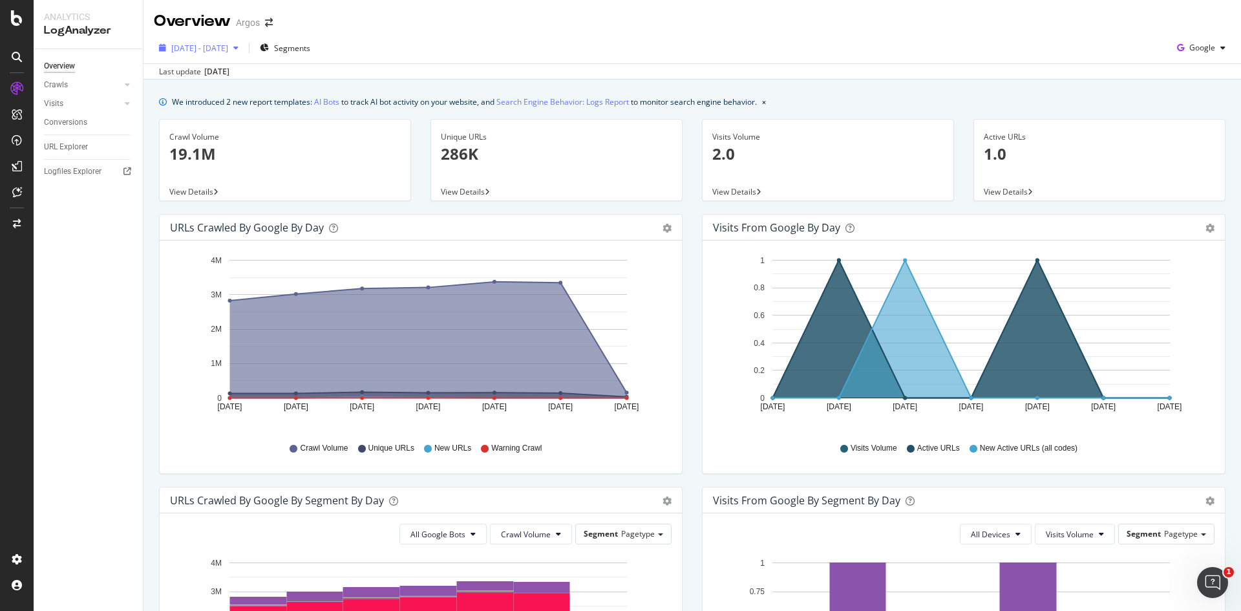
click at [235, 58] on button "2025 Sep. 30th - Oct. 6th" at bounding box center [199, 47] width 90 height 21
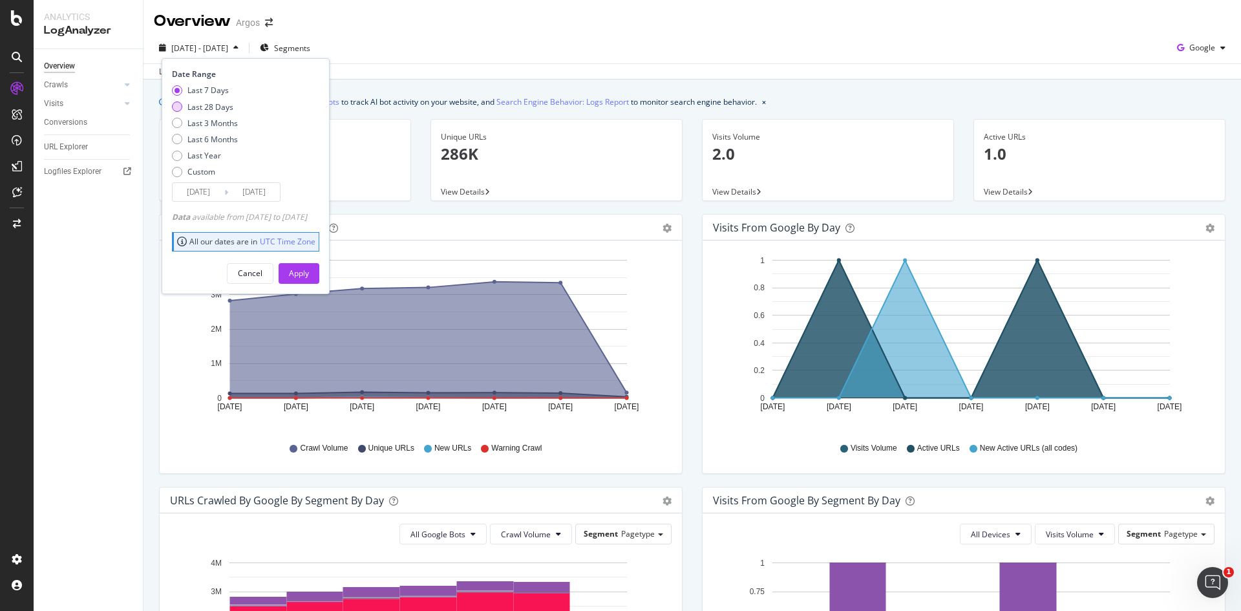
click at [220, 102] on div "Last 28 Days" at bounding box center [210, 106] width 46 height 11
type input "2025/09/09"
click at [319, 273] on button "Apply" at bounding box center [299, 273] width 41 height 21
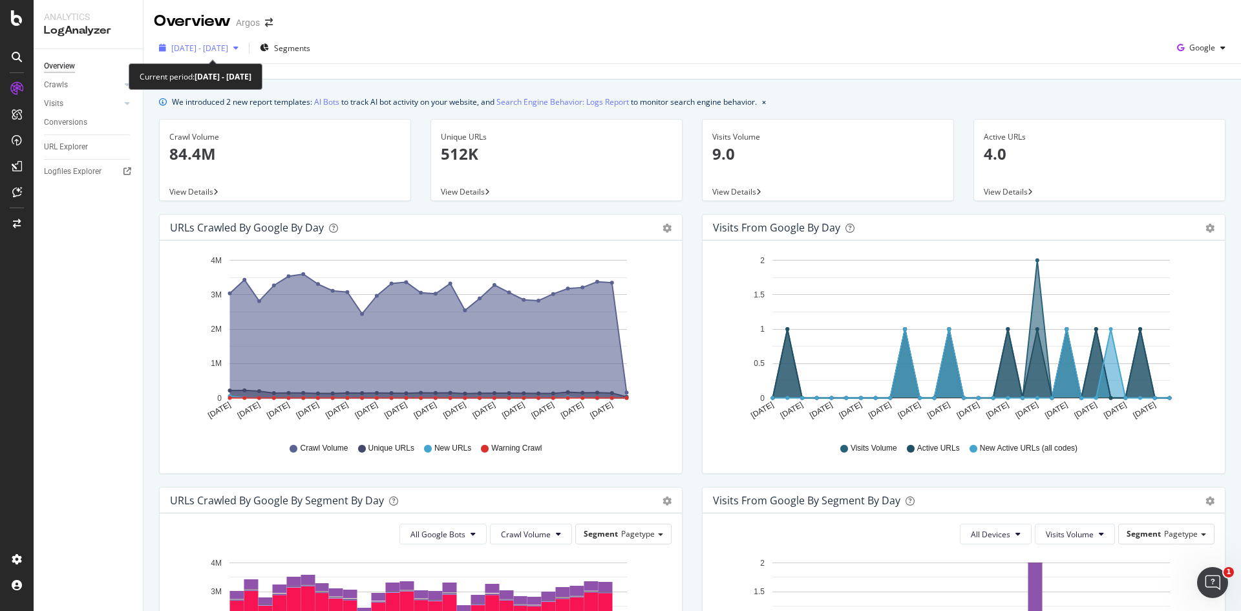
click at [228, 50] on span "2025 Sep. 9th - Oct. 6th" at bounding box center [199, 48] width 57 height 11
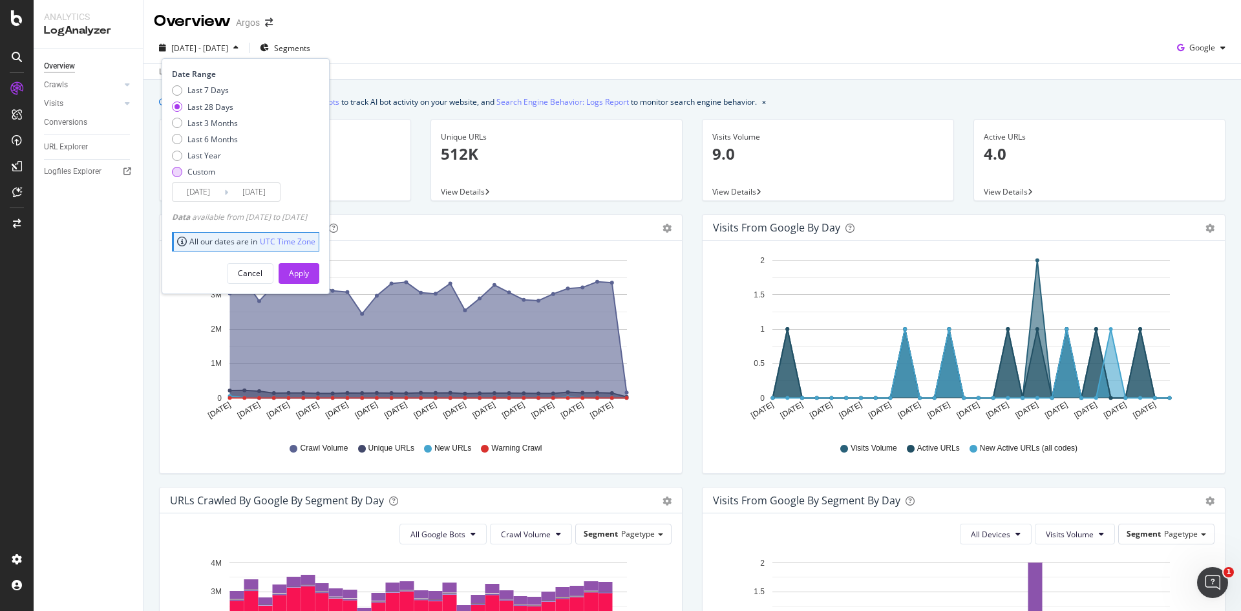
click at [182, 166] on div "Custom" at bounding box center [205, 171] width 66 height 11
click at [195, 187] on input "2025/09/09" at bounding box center [199, 192] width 52 height 18
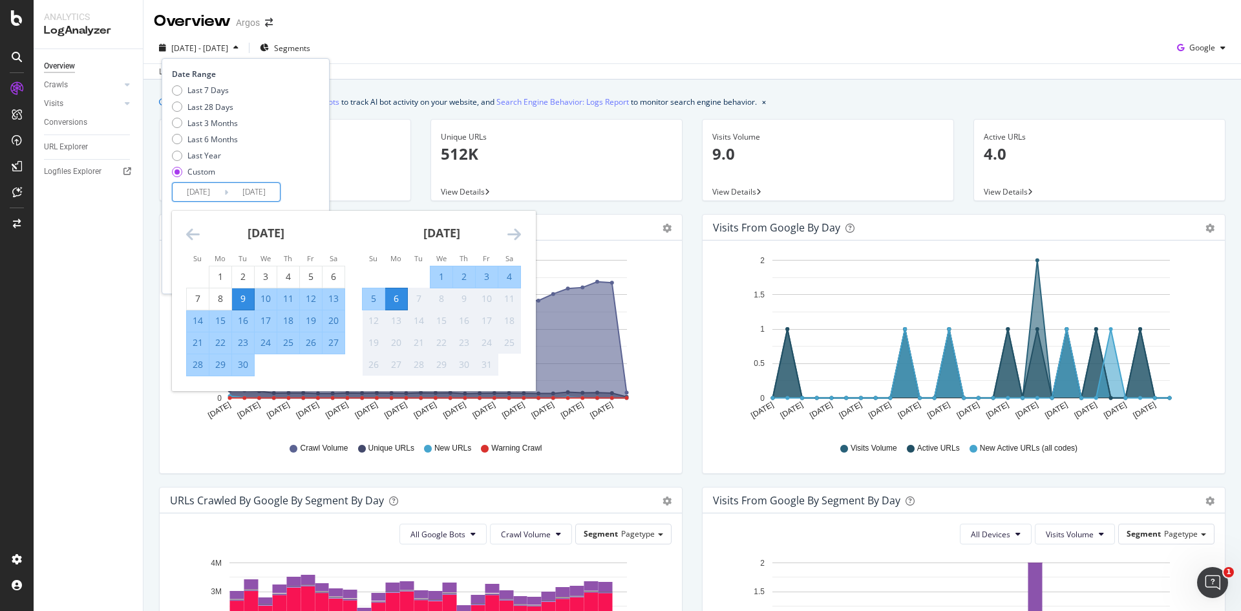
click at [459, 279] on div "2" at bounding box center [464, 276] width 22 height 13
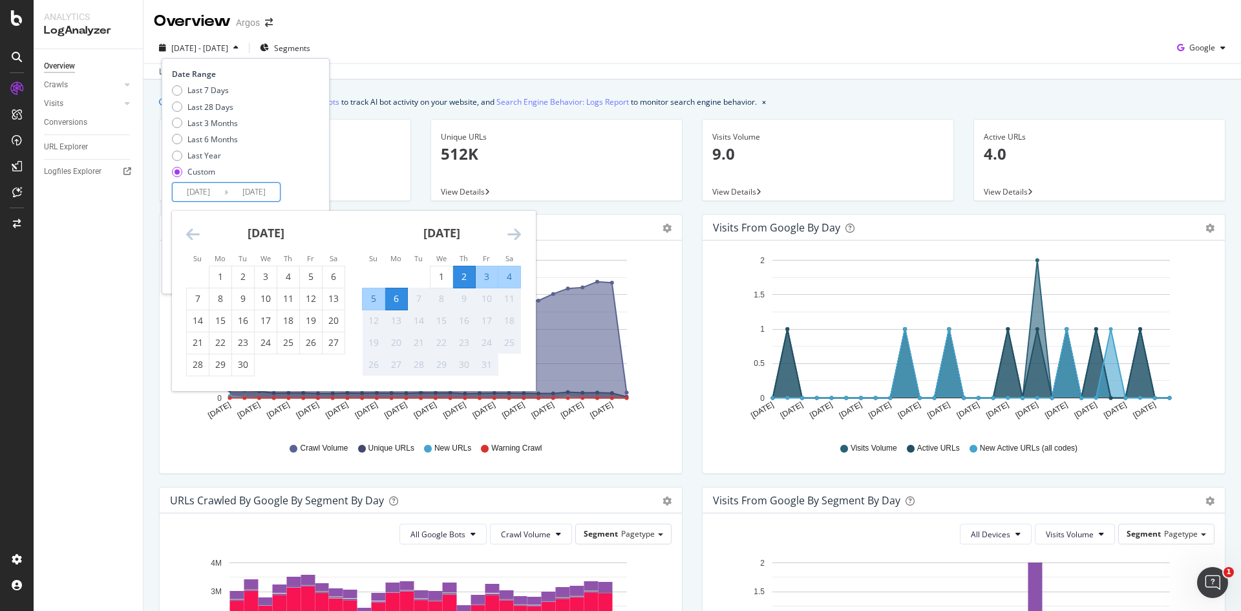
click at [390, 299] on div "6" at bounding box center [396, 298] width 22 height 13
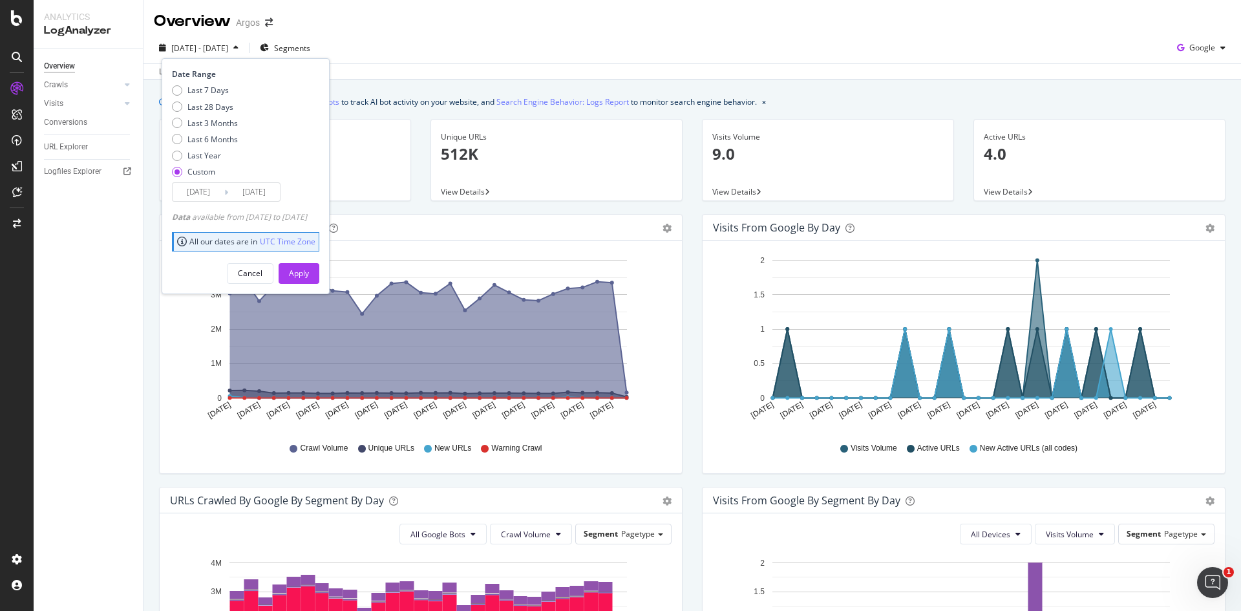
click at [240, 184] on input "2025/10/06" at bounding box center [254, 192] width 52 height 18
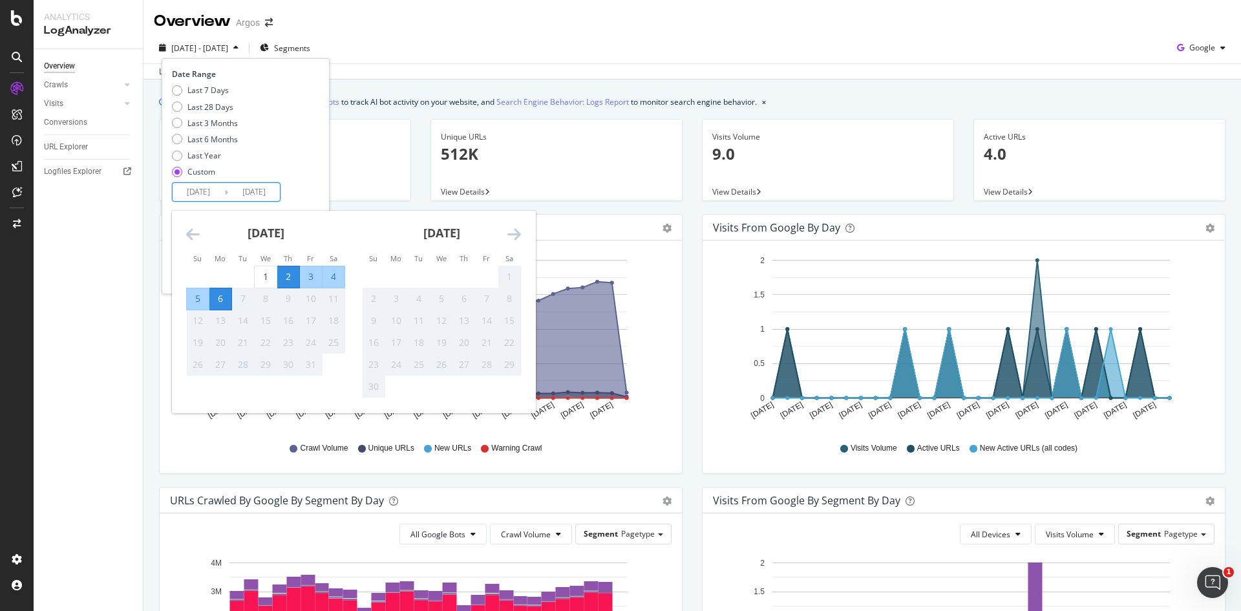
click at [184, 227] on div "October 2025 1 2 3 4 5 6 7 8 9 10 11 12 13 14 15 16 17 18 19 20 21 22 23 24 25 …" at bounding box center [266, 293] width 176 height 165
click at [190, 229] on icon "Move backward to switch to the previous month." at bounding box center [193, 234] width 14 height 16
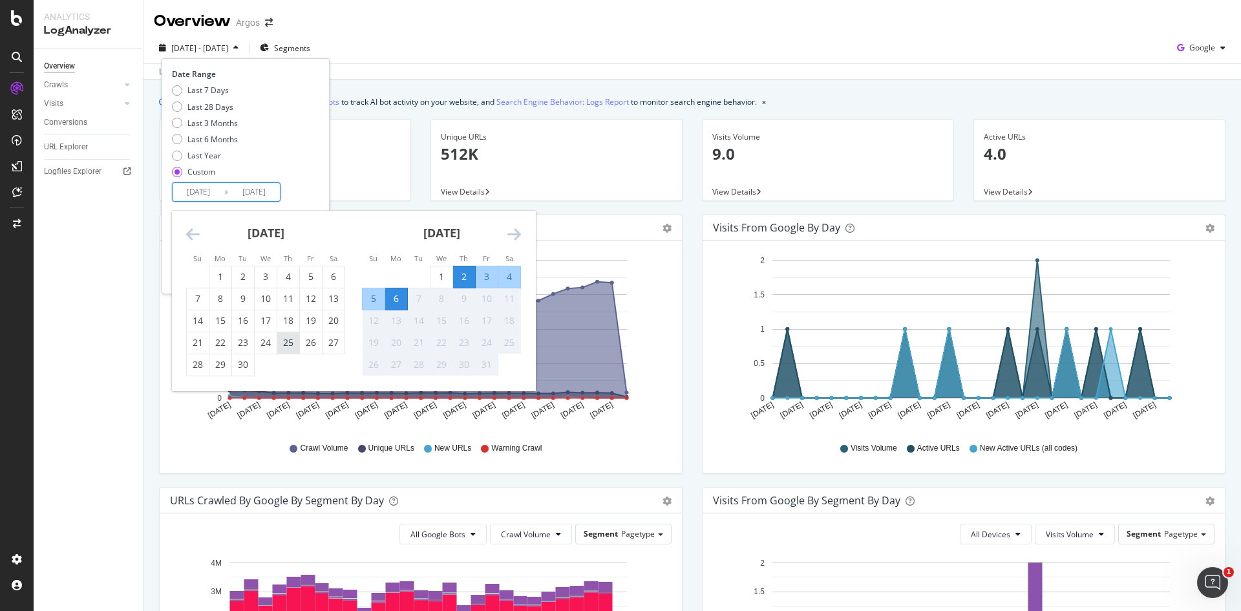
click at [282, 341] on div "25" at bounding box center [288, 342] width 22 height 13
type input "2025/09/25"
click at [467, 279] on div "2" at bounding box center [464, 276] width 22 height 13
type input "2025/10/02"
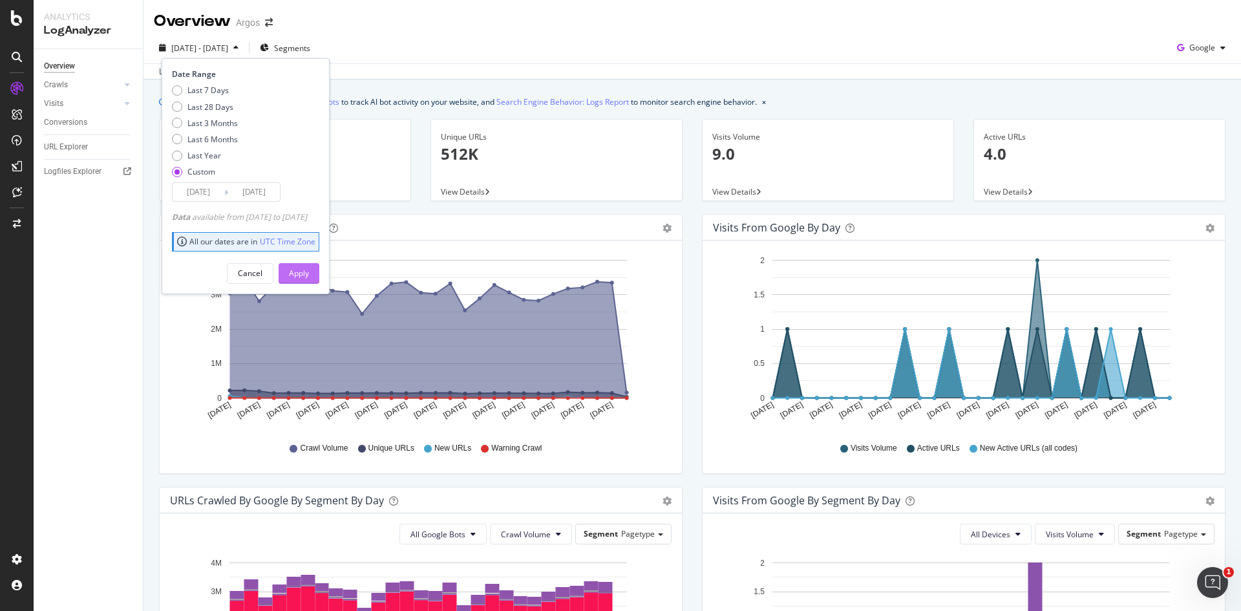
click at [309, 278] on div "Apply" at bounding box center [299, 273] width 20 height 11
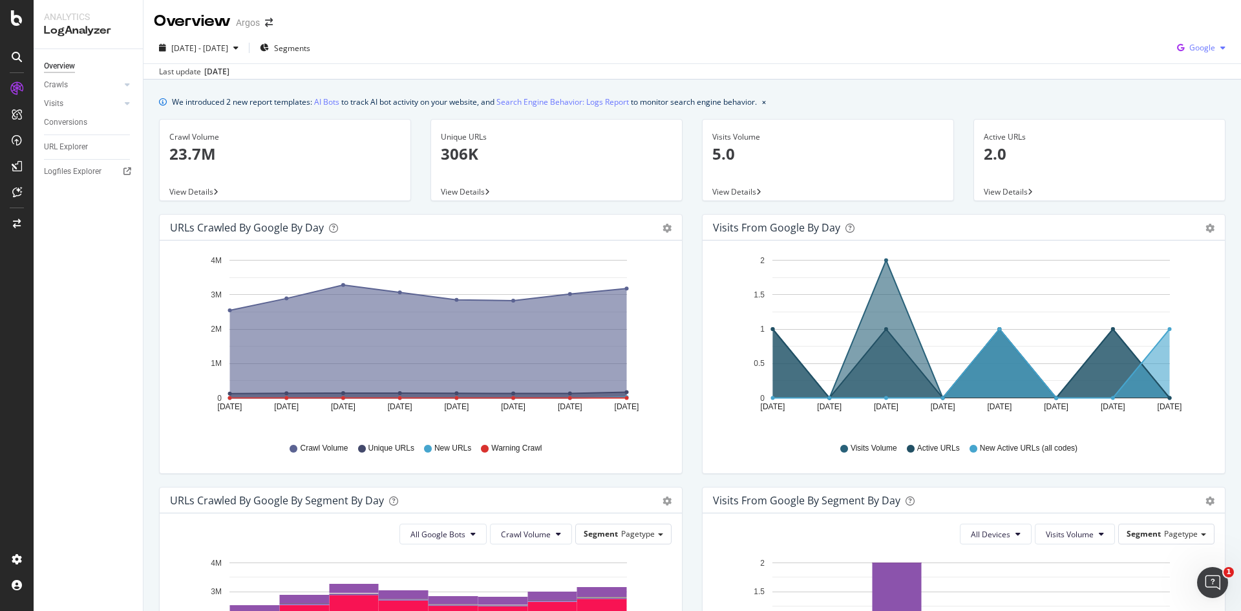
click at [1193, 52] on span "Google" at bounding box center [1202, 47] width 26 height 11
click at [1192, 94] on span "Bing" at bounding box center [1201, 98] width 48 height 12
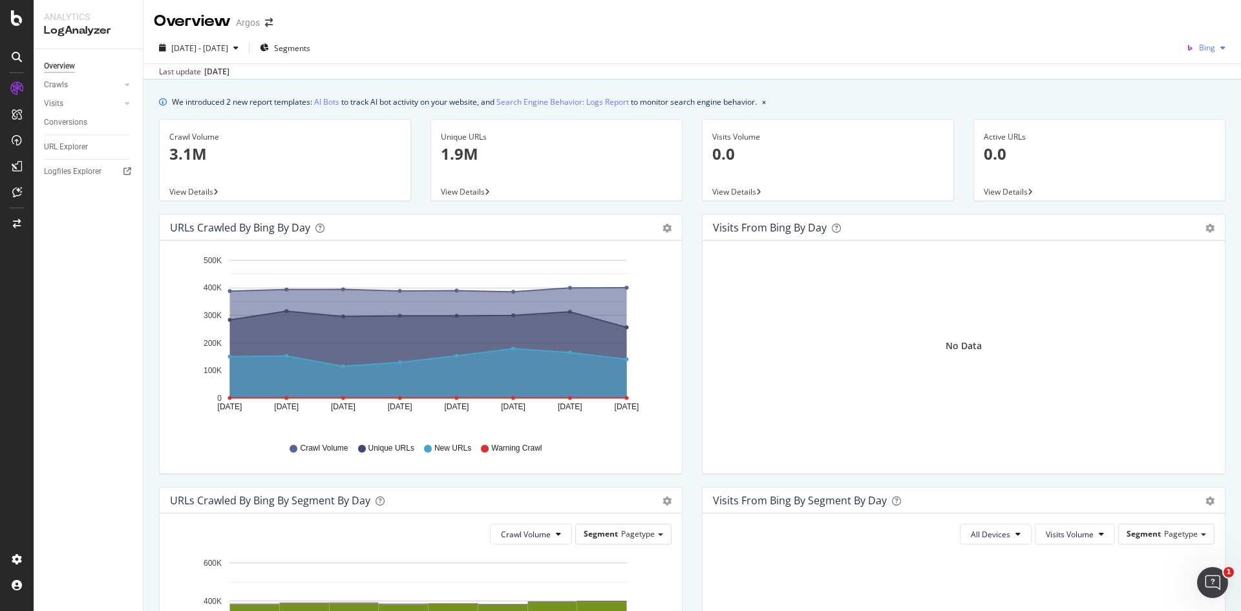
click at [1199, 52] on span "Bing" at bounding box center [1207, 47] width 16 height 11
click at [1175, 118] on div "OpenAI" at bounding box center [1191, 121] width 89 height 19
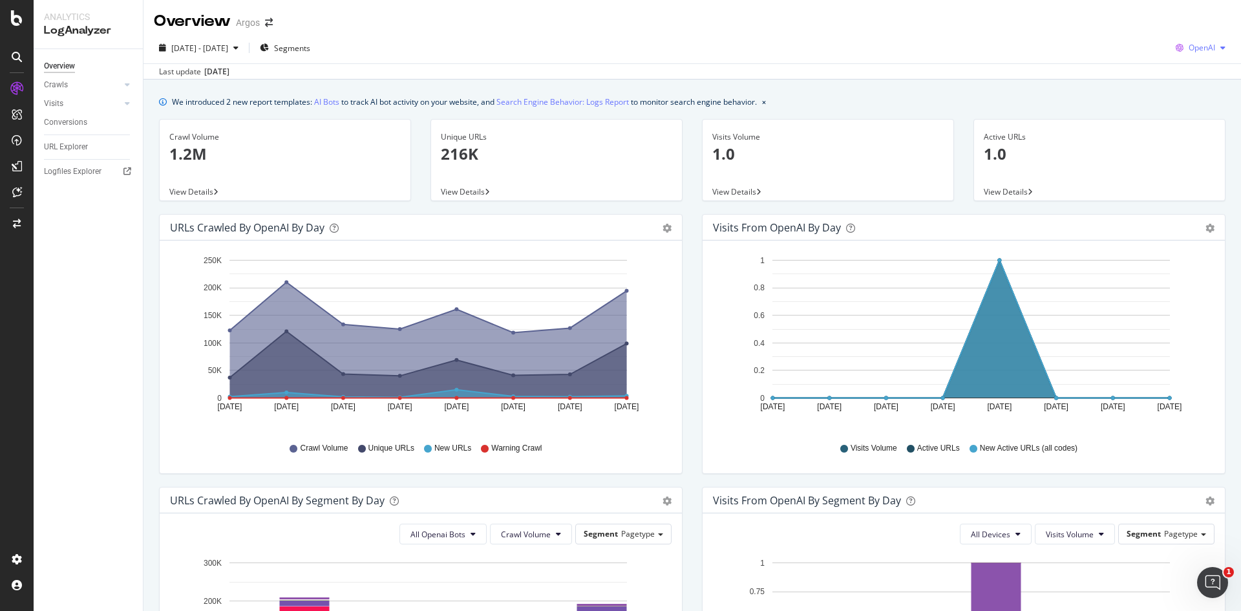
click at [1205, 46] on span "OpenAI" at bounding box center [1201, 47] width 26 height 11
click at [1188, 143] on span "Other AI Bots" at bounding box center [1201, 146] width 48 height 12
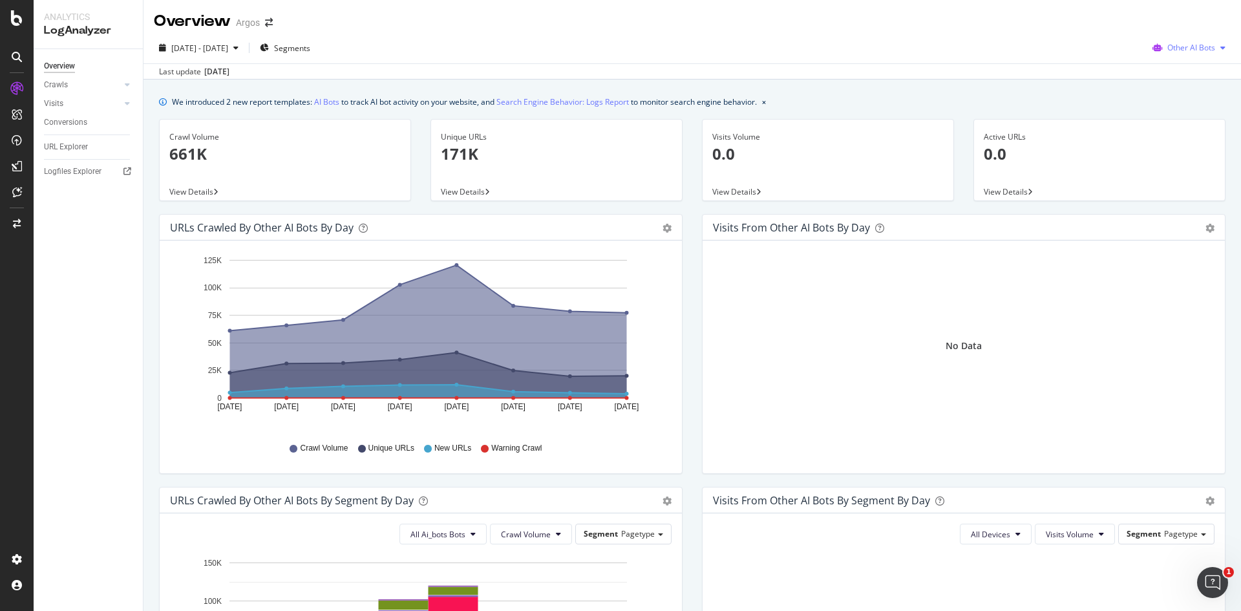
click at [1201, 52] on span "Other AI Bots" at bounding box center [1191, 47] width 48 height 11
click at [68, 86] on link "Crawls" at bounding box center [82, 85] width 77 height 14
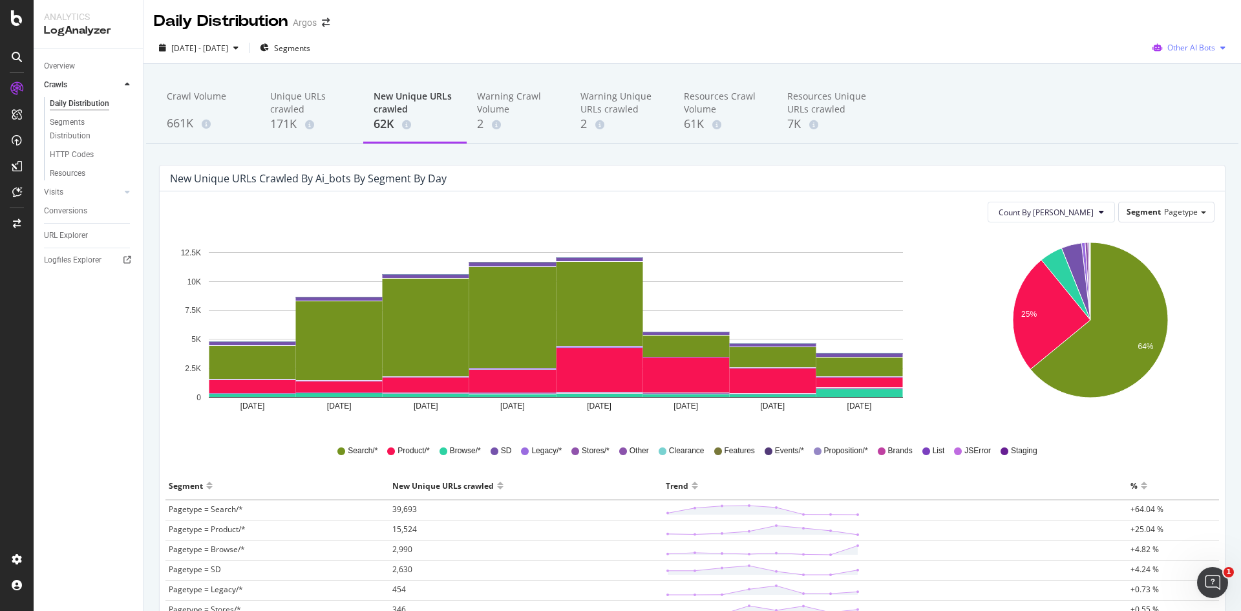
click at [1200, 48] on span "Other AI Bots" at bounding box center [1191, 47] width 48 height 11
click at [1191, 119] on span "OpenAI" at bounding box center [1194, 122] width 50 height 12
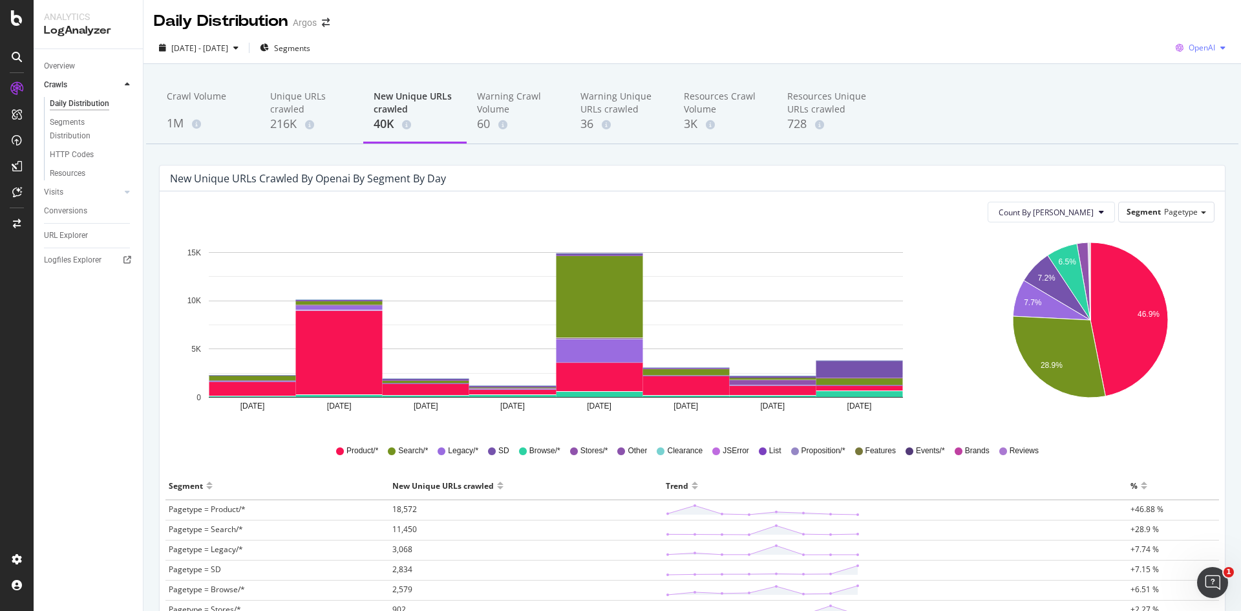
click at [1220, 47] on icon "button" at bounding box center [1222, 48] width 5 height 8
click at [1213, 74] on span "Google" at bounding box center [1201, 74] width 48 height 12
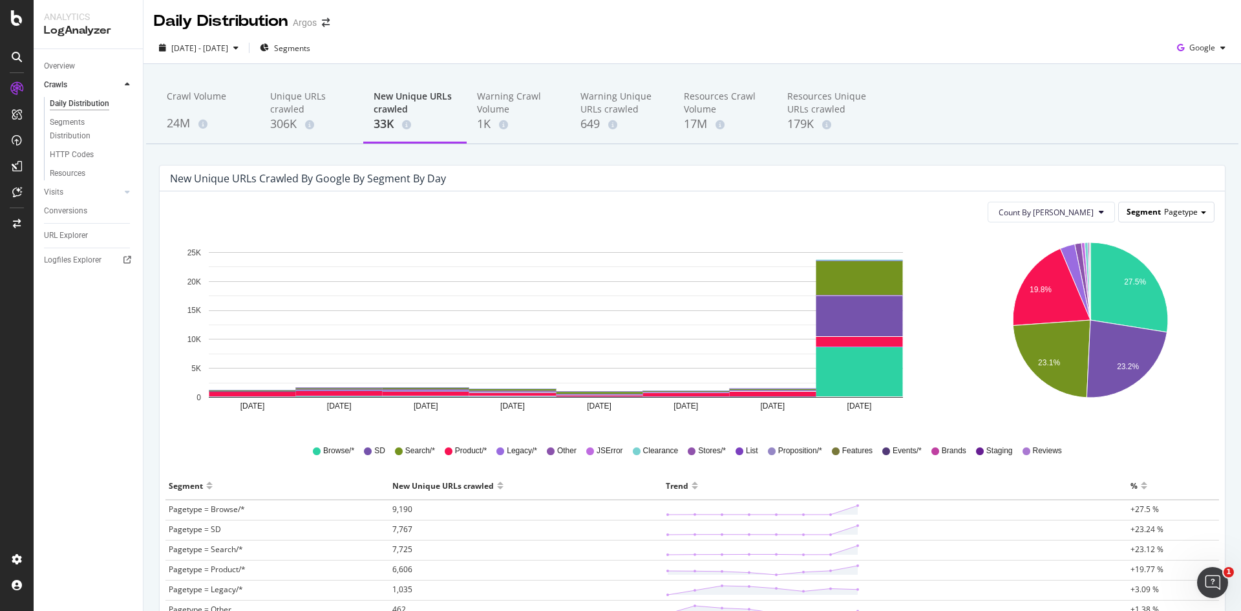
click at [1146, 220] on div "Segment Pagetype" at bounding box center [1166, 211] width 95 height 19
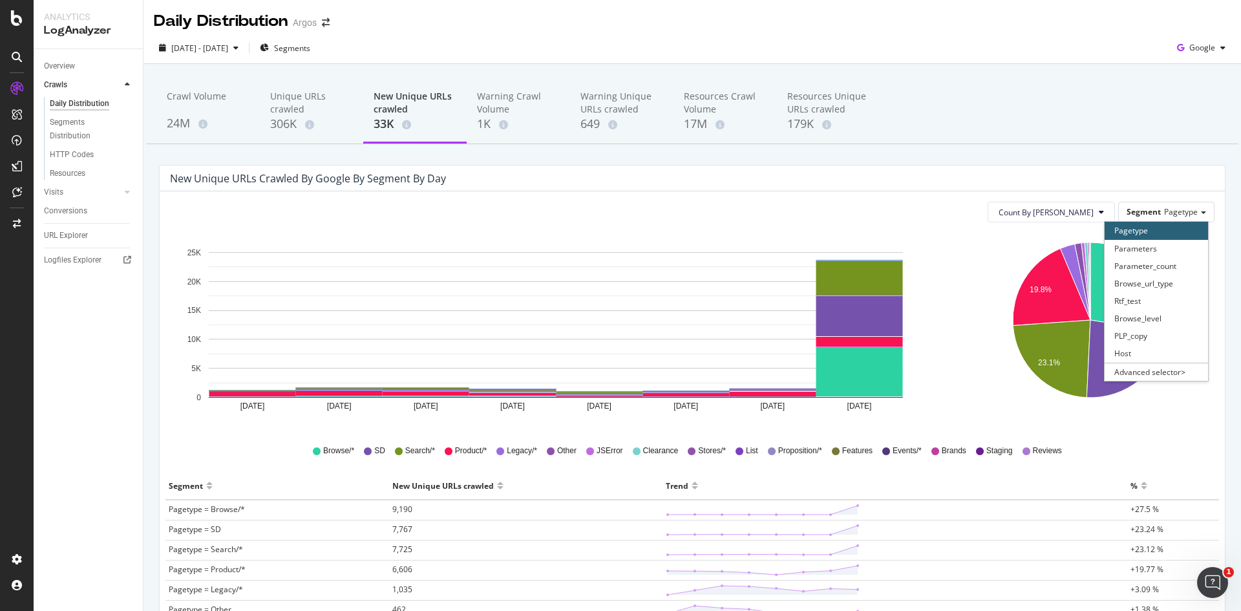
click at [1152, 153] on div "Crawl Volume 24M Unique URLs crawled 306K New Unique URLs crawled 33K Warning C…" at bounding box center [691, 494] width 1097 height 860
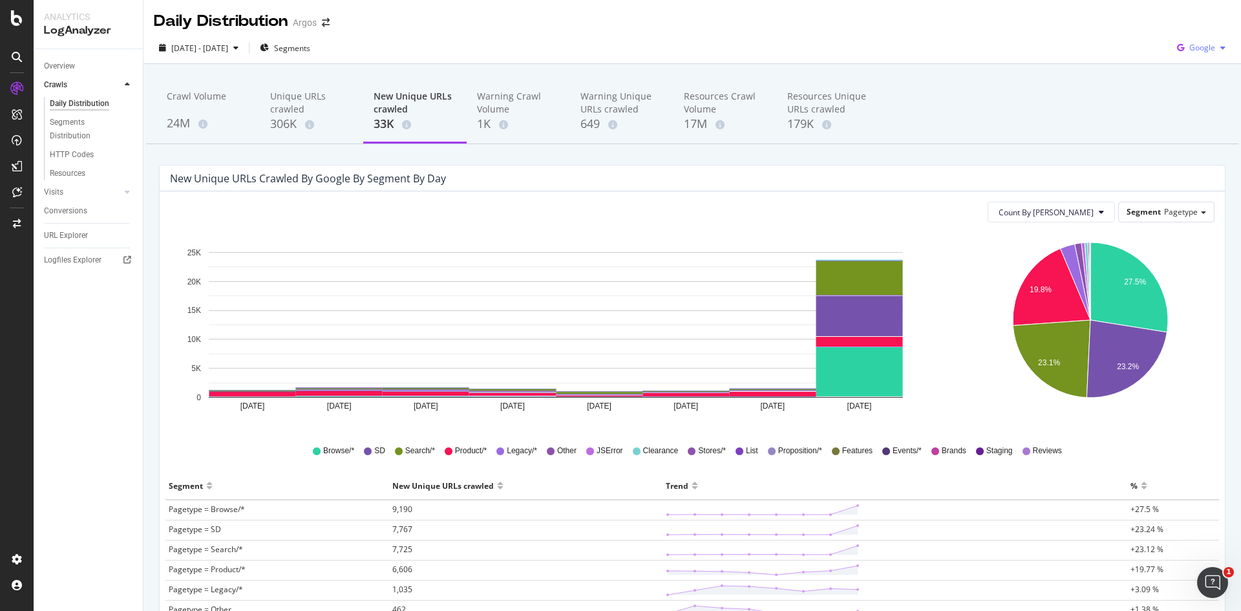
click at [1198, 54] on div "Google" at bounding box center [1201, 47] width 59 height 19
click at [1184, 92] on span "Bing" at bounding box center [1201, 98] width 48 height 12
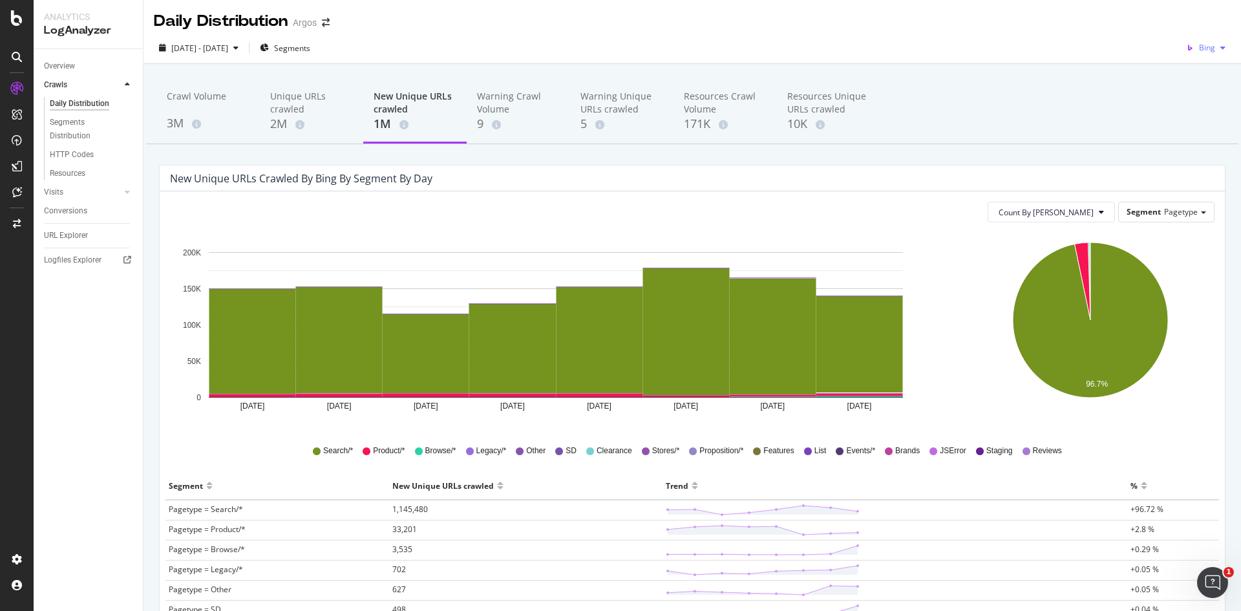
click at [1204, 50] on span "Bing" at bounding box center [1207, 47] width 16 height 11
click at [1183, 120] on span "OpenAI" at bounding box center [1202, 122] width 48 height 12
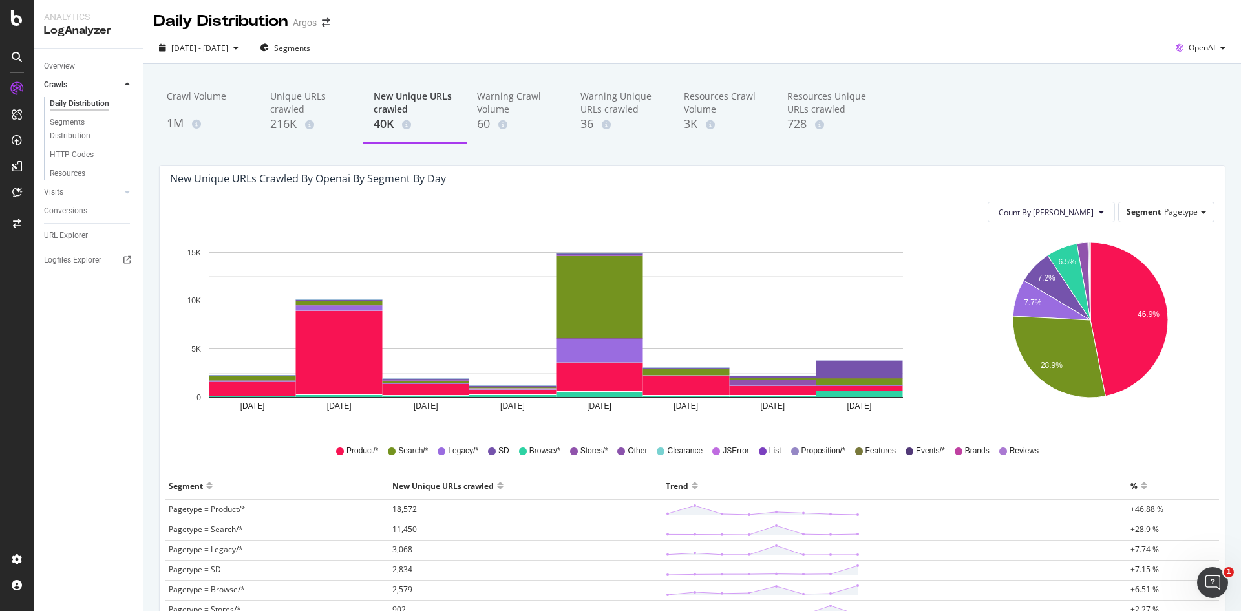
click at [1190, 59] on div "2025 Sep. 25th - Oct. 2nd Segments OpenAI" at bounding box center [691, 50] width 1097 height 26
click at [1197, 53] on span "OpenAI" at bounding box center [1201, 47] width 26 height 11
click at [1184, 147] on span "Other AI Bots" at bounding box center [1201, 146] width 48 height 12
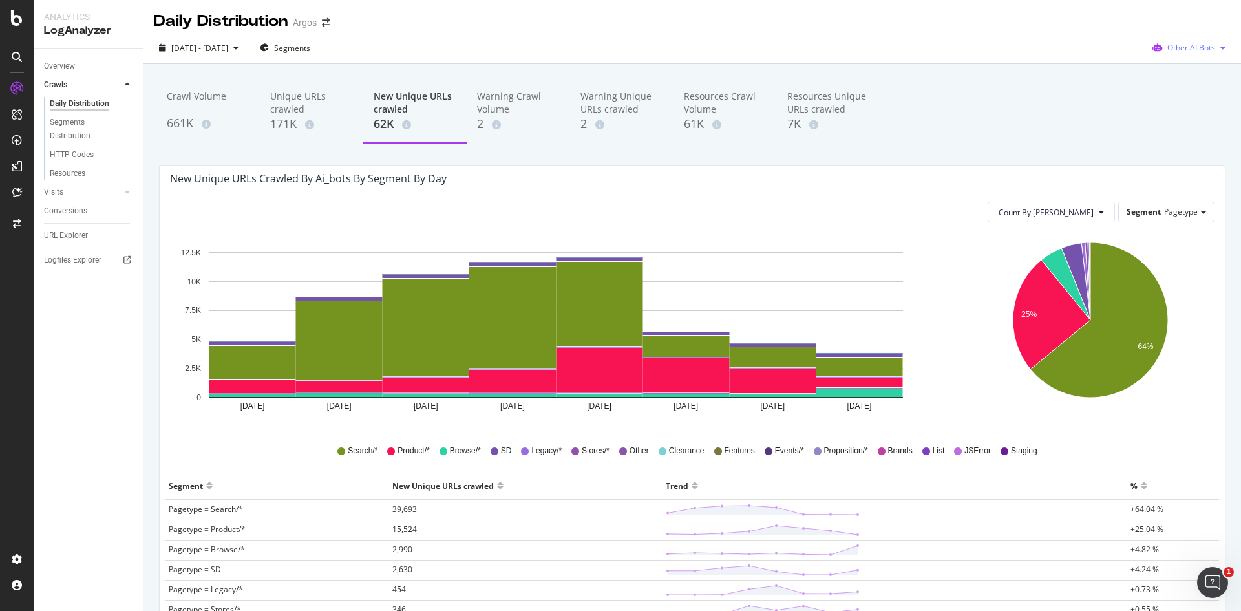
click at [1196, 49] on span "Other AI Bots" at bounding box center [1191, 47] width 48 height 11
click at [1185, 74] on span "Google" at bounding box center [1194, 74] width 50 height 12
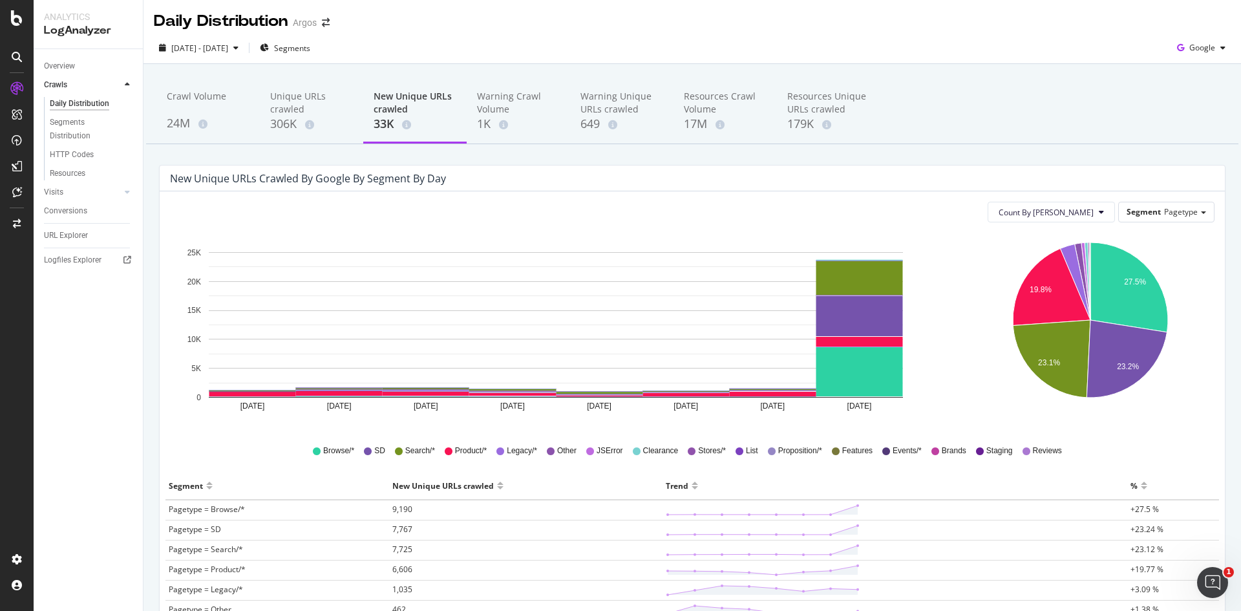
click at [994, 120] on div "Crawl Volume 24M Unique URLs crawled 306K New Unique URLs crawled 33K Warning C…" at bounding box center [692, 111] width 1092 height 65
click at [211, 47] on span "2025 Sep. 25th - Oct. 2nd" at bounding box center [199, 48] width 57 height 11
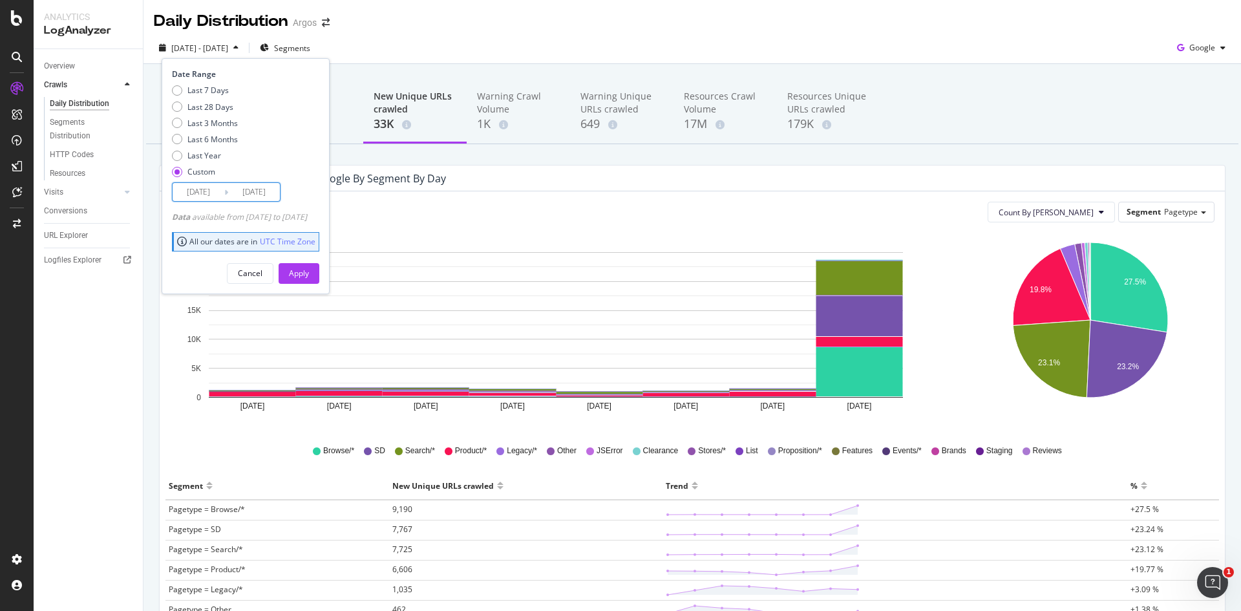
click at [206, 200] on input "2025/09/25" at bounding box center [199, 192] width 52 height 18
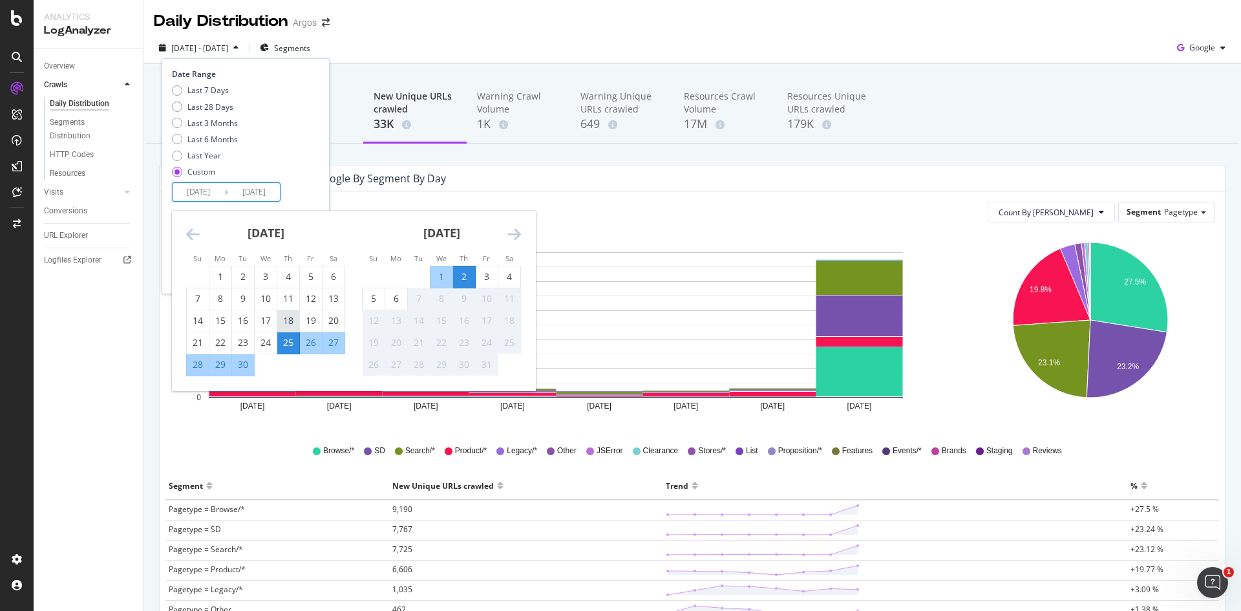
click at [282, 324] on div "18" at bounding box center [288, 320] width 22 height 13
type input "2025/09/18"
click at [470, 277] on div "2" at bounding box center [464, 276] width 22 height 13
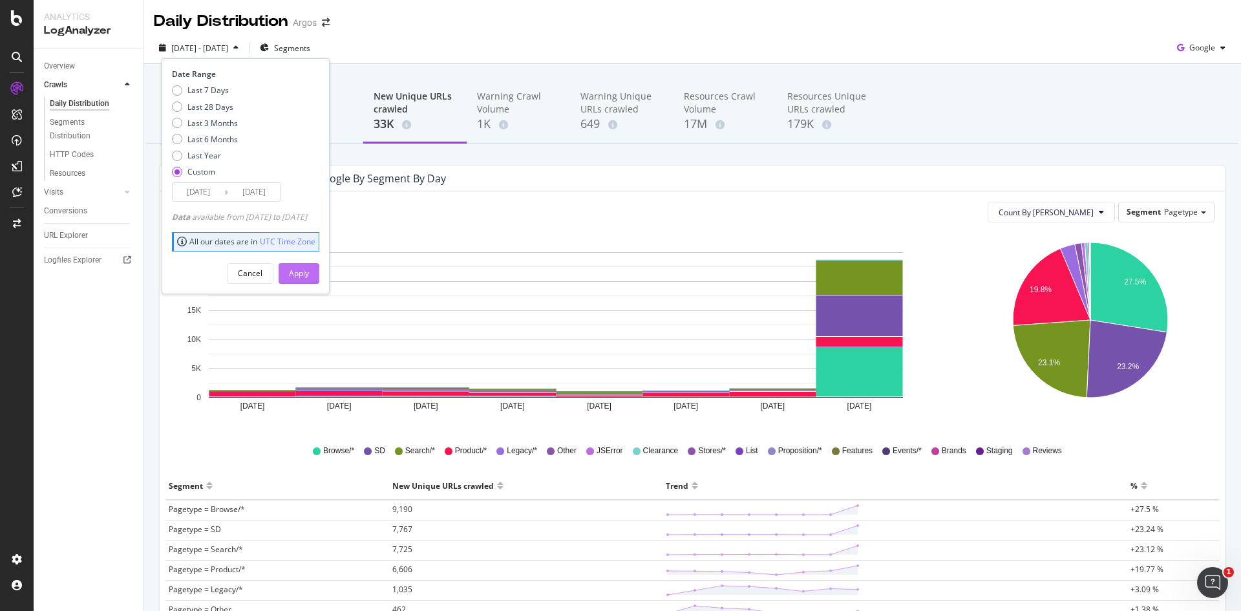
click at [309, 269] on div "Apply" at bounding box center [299, 273] width 20 height 11
